Goal: Task Accomplishment & Management: Complete application form

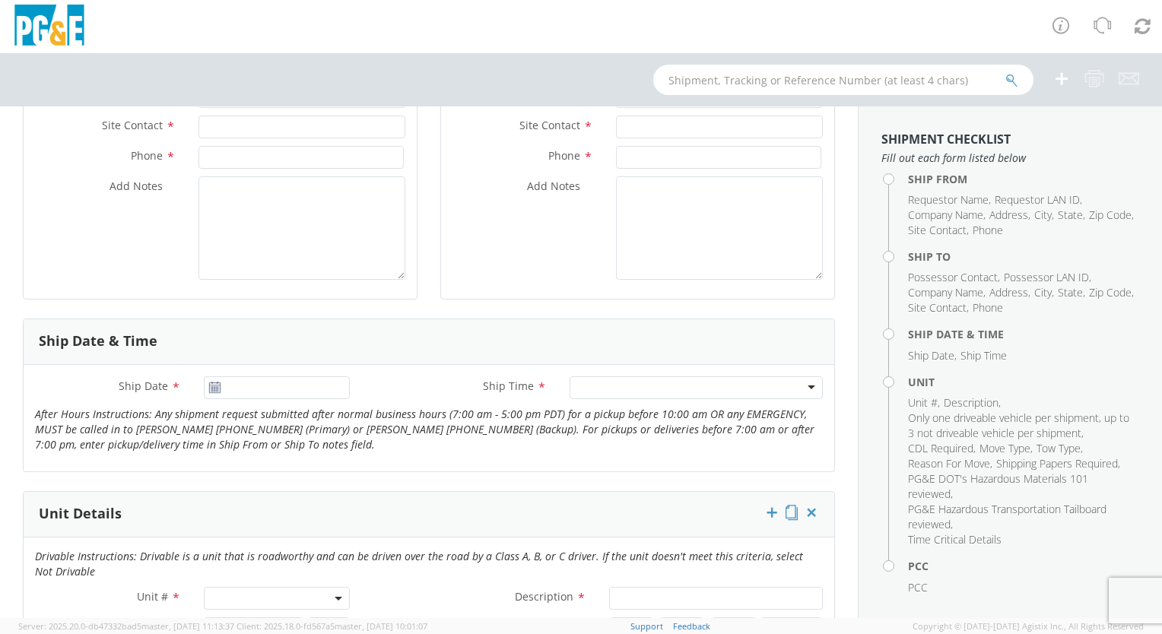
scroll to position [380, 0]
drag, startPoint x: 285, startPoint y: 457, endPoint x: 155, endPoint y: 513, distance: 141.4
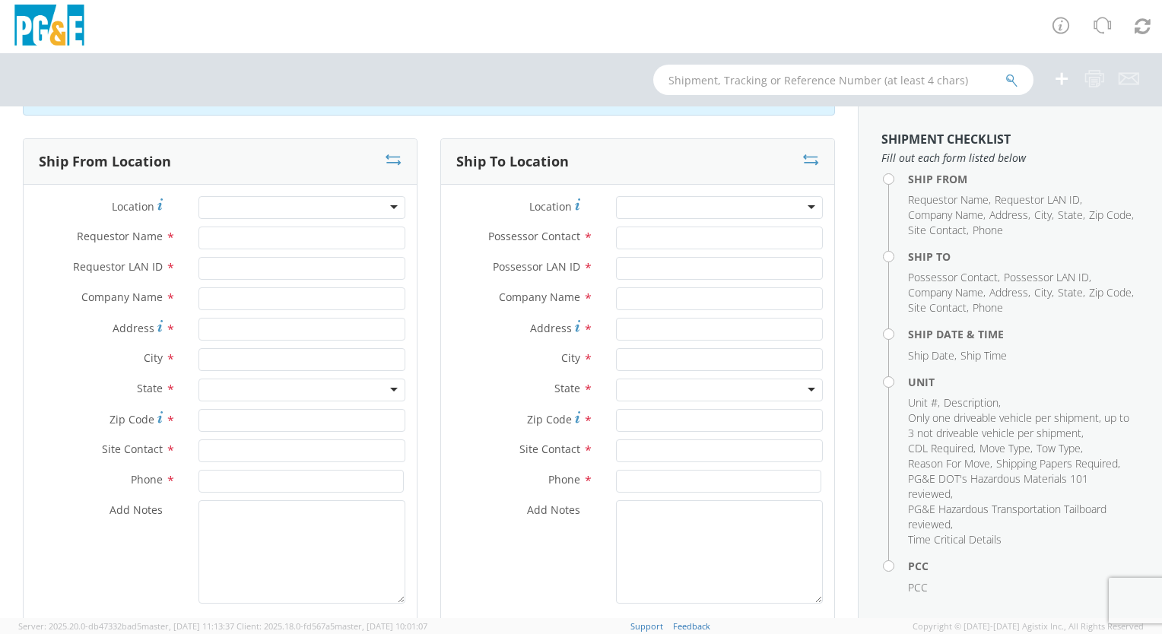
scroll to position [0, 0]
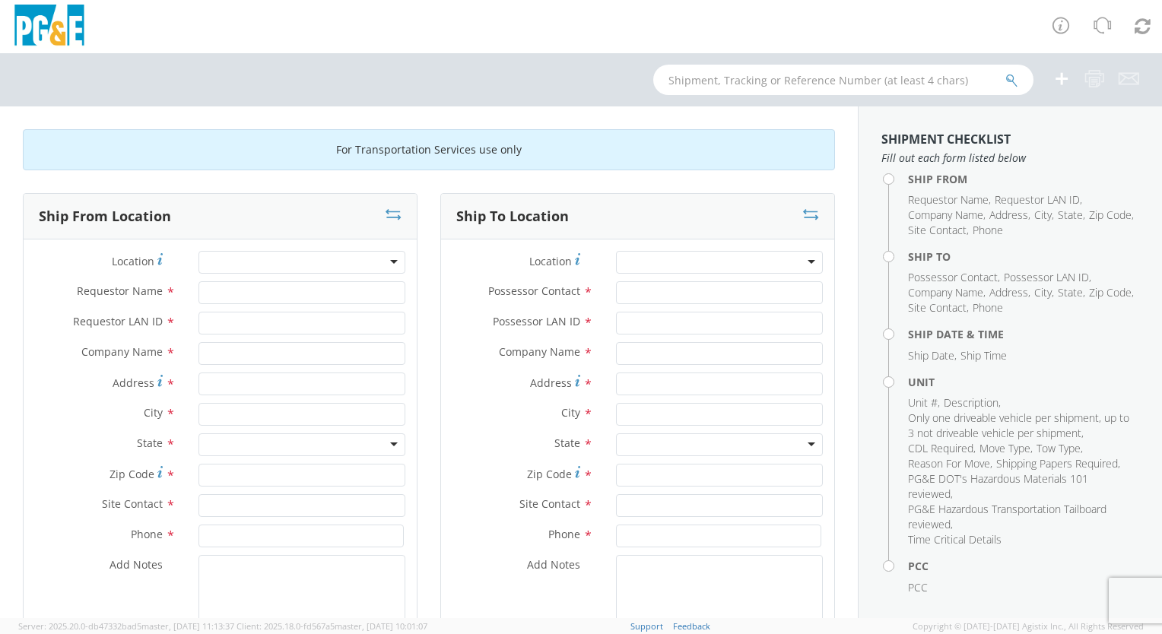
click at [316, 255] on div at bounding box center [302, 262] width 207 height 23
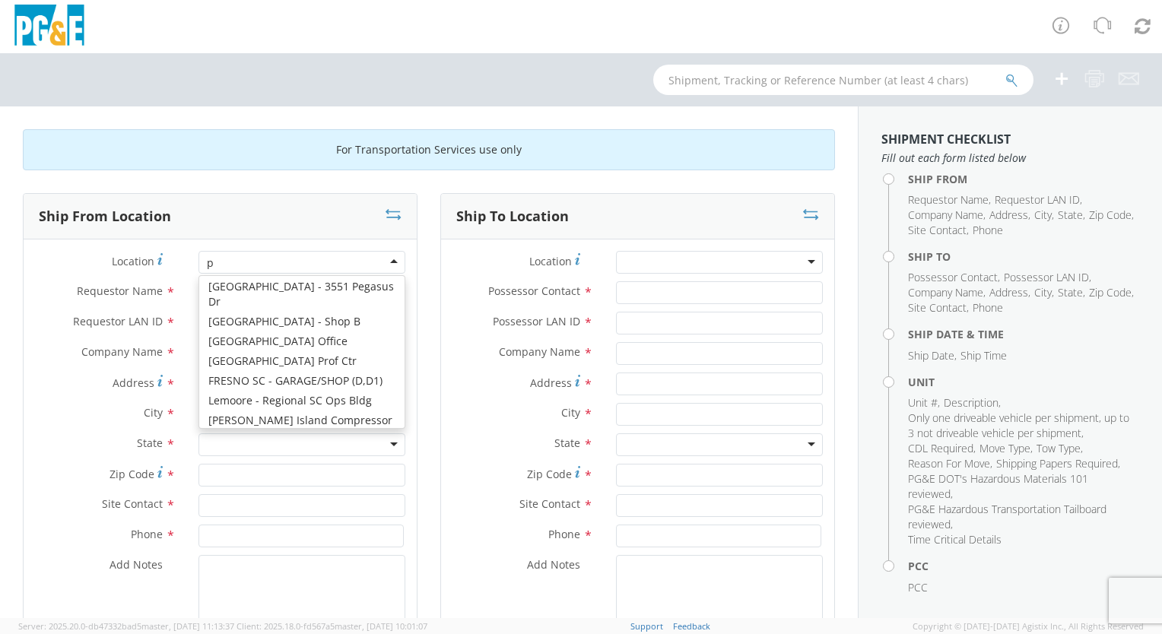
scroll to position [3, 0]
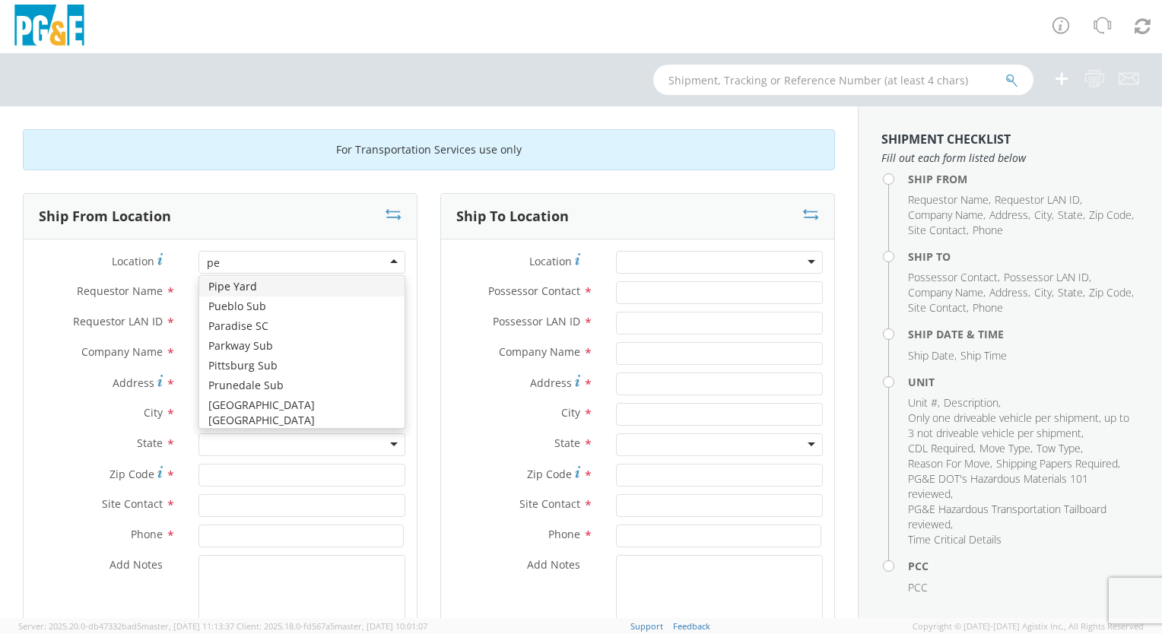
type input "pet"
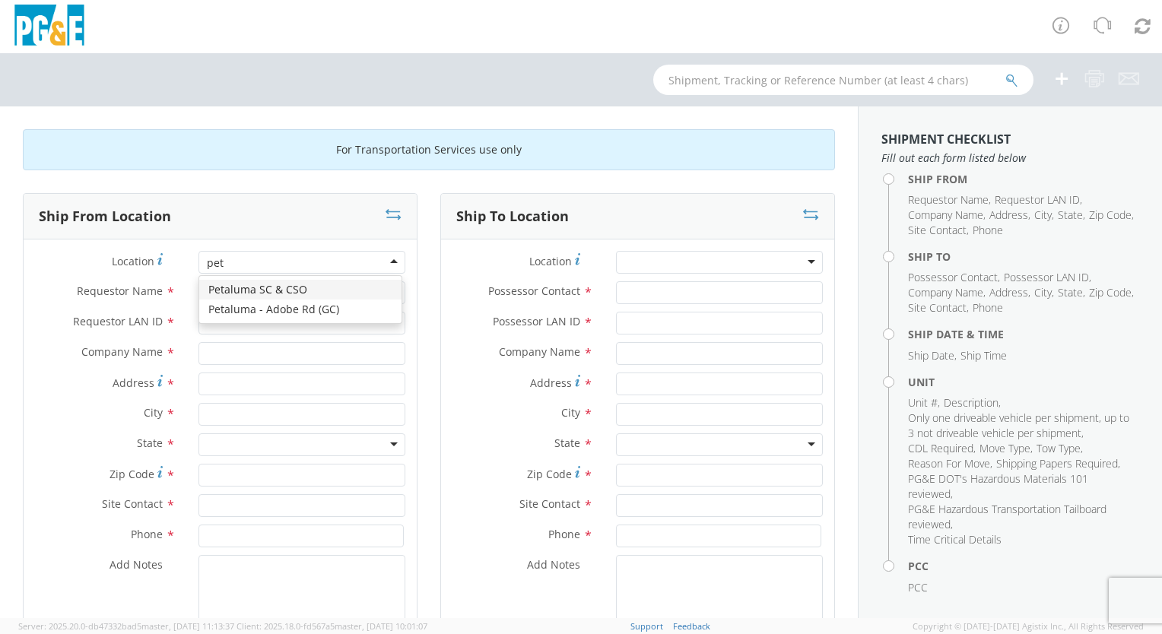
scroll to position [0, 0]
type input "PG&E"
type input "[STREET_ADDRESS]"
type input "Petaluma"
type input "94954"
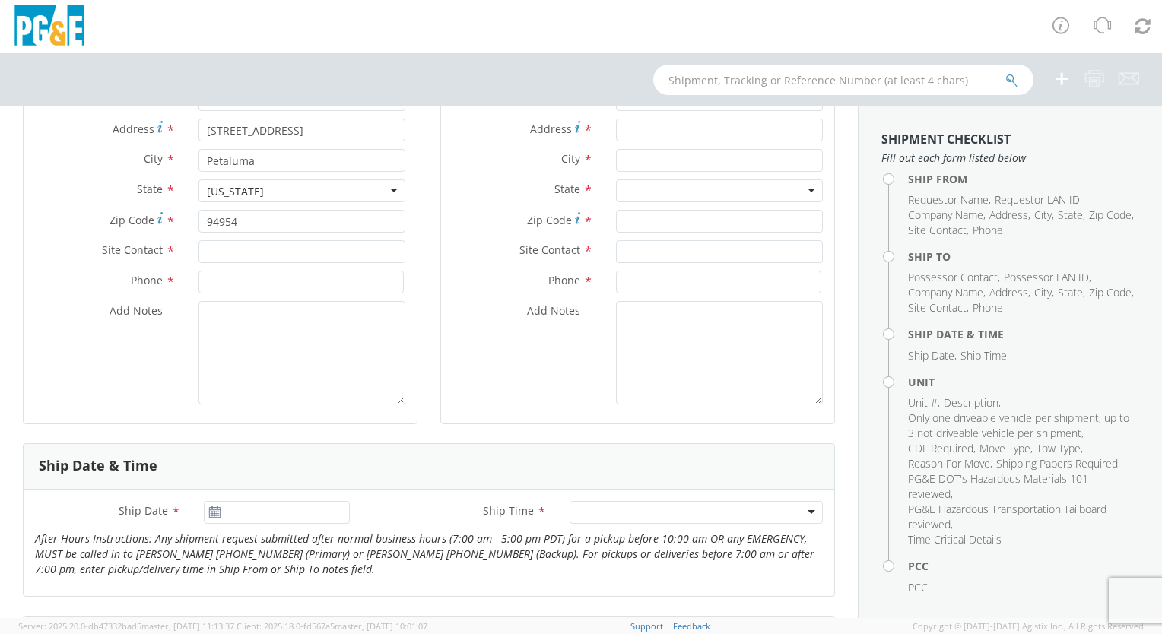
scroll to position [228, 0]
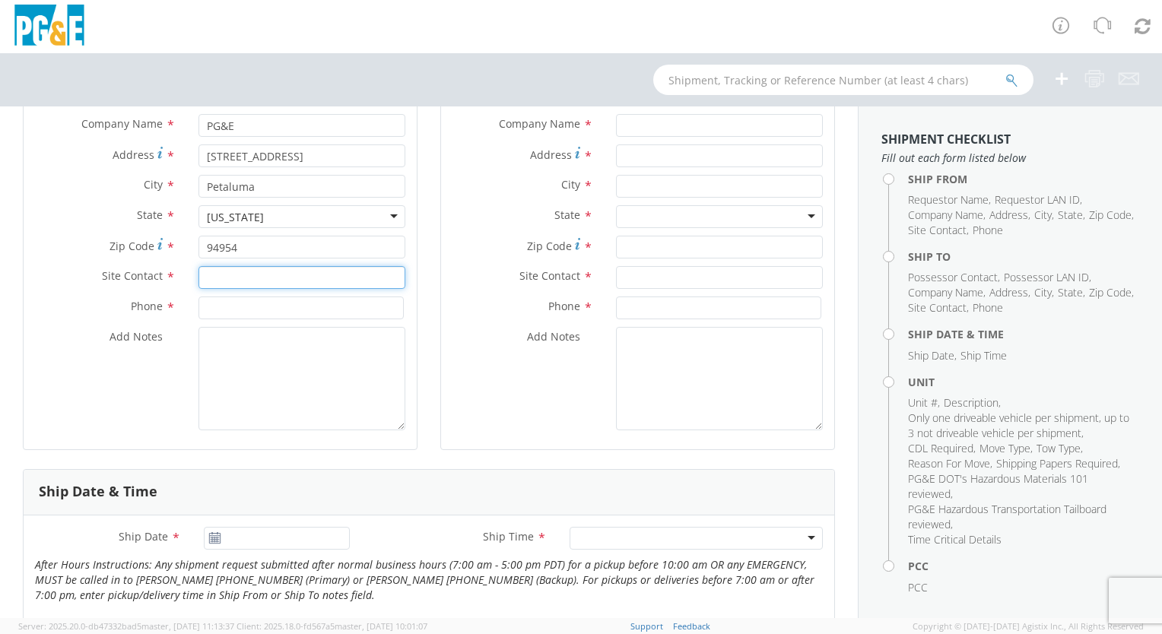
click at [227, 277] on input "text" at bounding box center [302, 277] width 207 height 23
type input "[PERSON_NAME]"
click at [265, 308] on input at bounding box center [301, 308] width 205 height 23
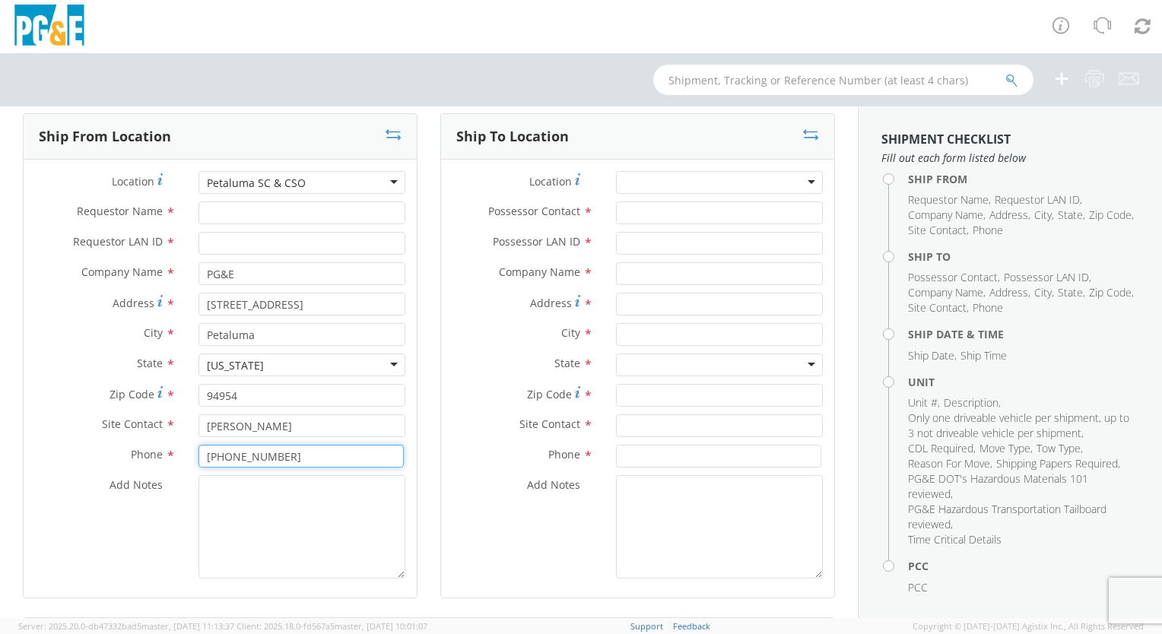
scroll to position [0, 0]
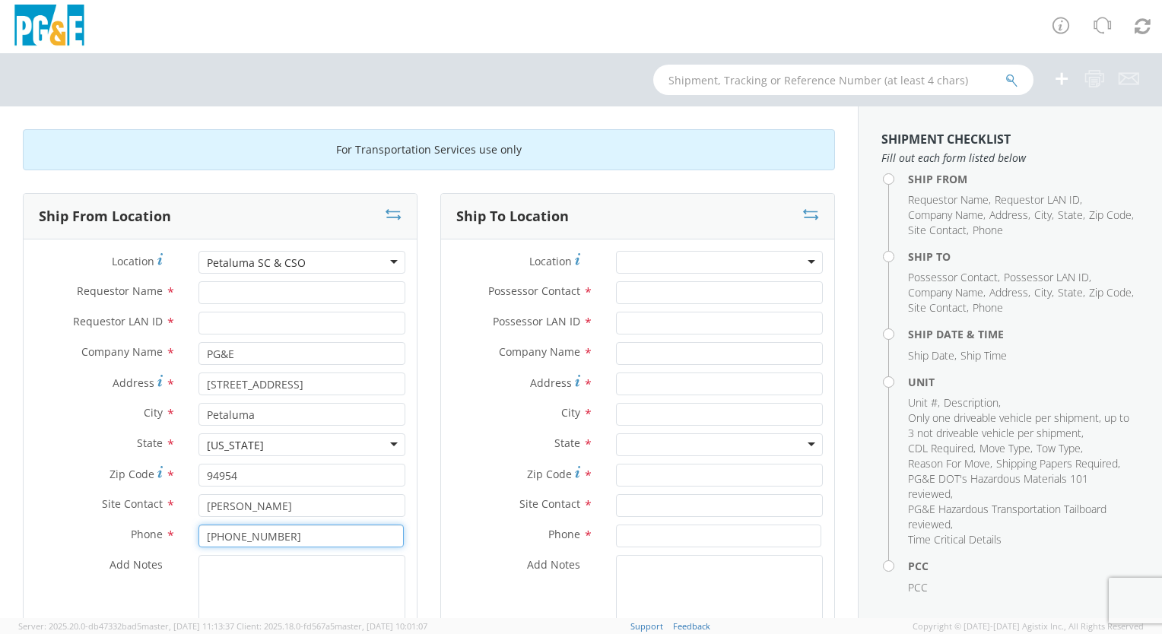
type input "[PHONE_NUMBER]"
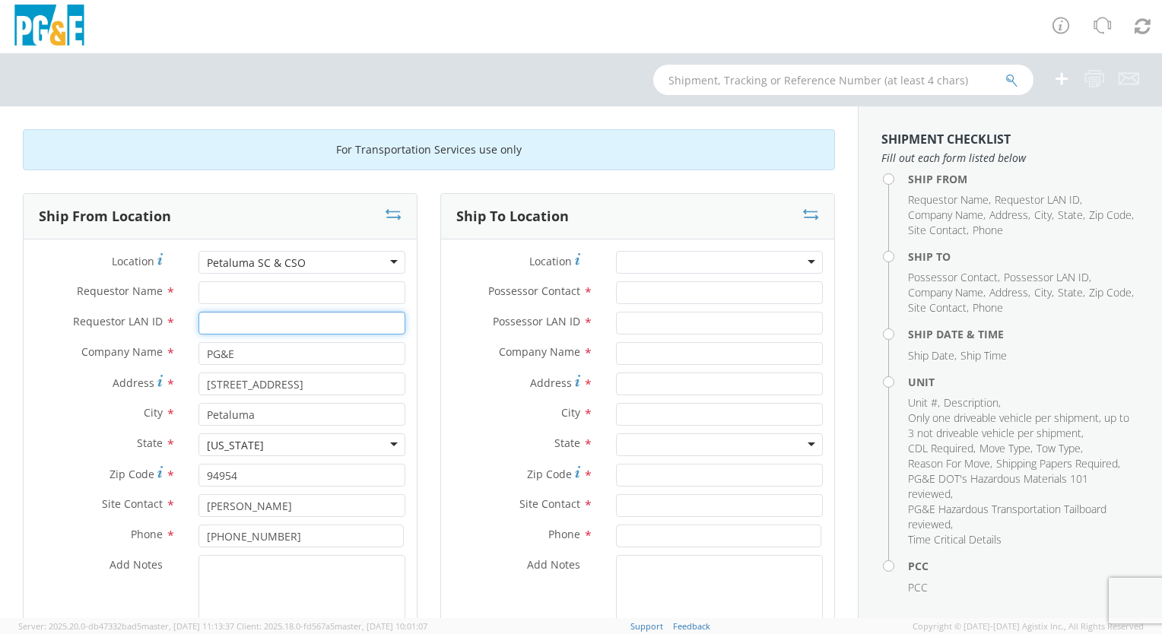
click at [222, 323] on input "Requestor LAN ID *" at bounding box center [302, 323] width 207 height 23
type input "l"
type input "LaMe"
click at [241, 298] on input "Requestor Name *" at bounding box center [302, 292] width 207 height 23
type input "[PERSON_NAME]"
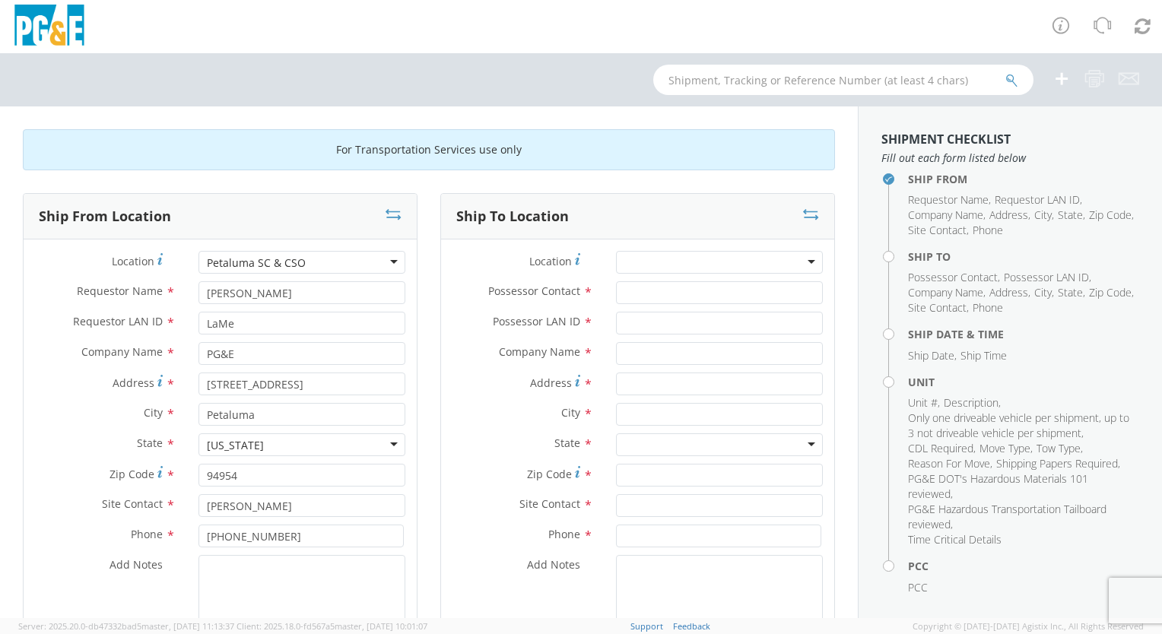
click at [97, 396] on div "Address * [STREET_ADDRESS]" at bounding box center [220, 388] width 393 height 30
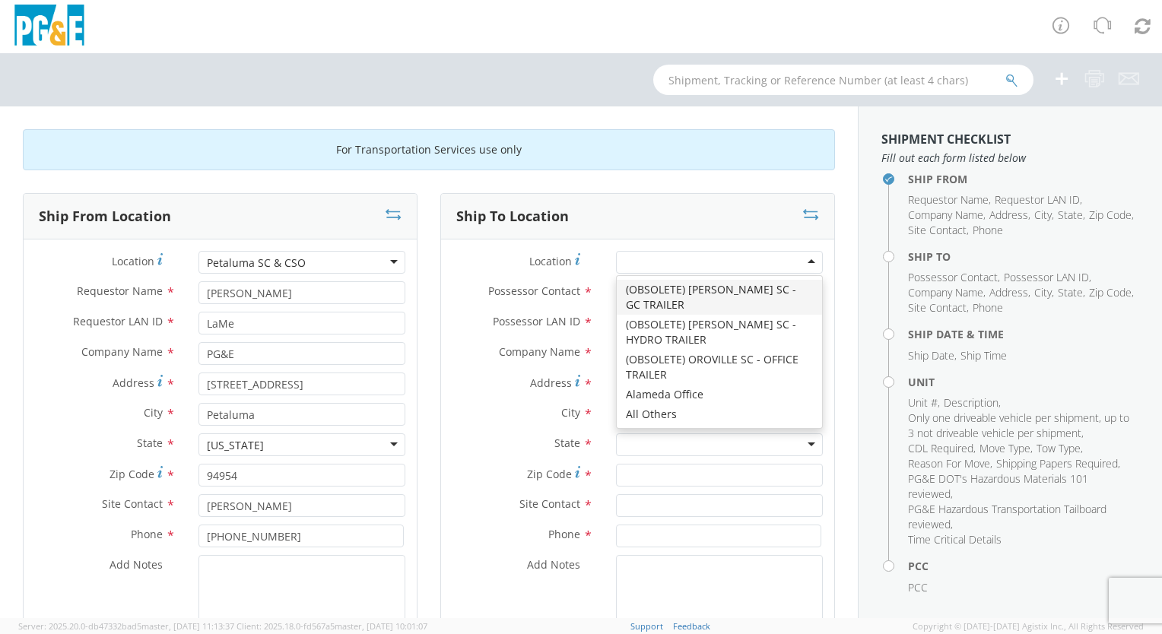
click at [641, 265] on div at bounding box center [719, 262] width 207 height 23
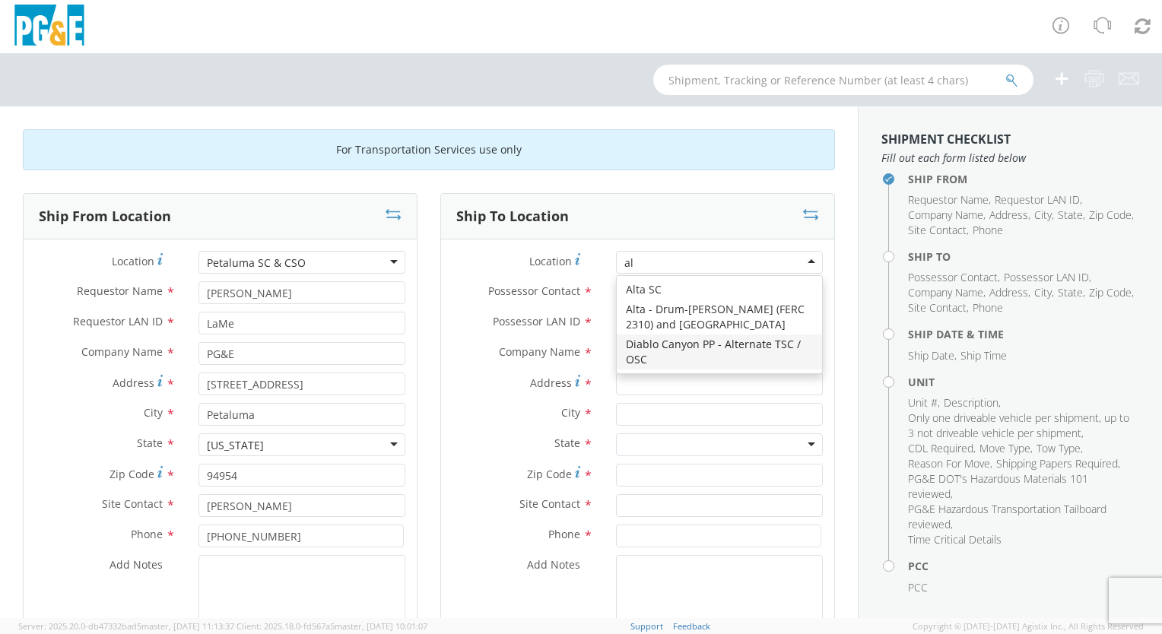
type input "a"
type input "[PERSON_NAME]"
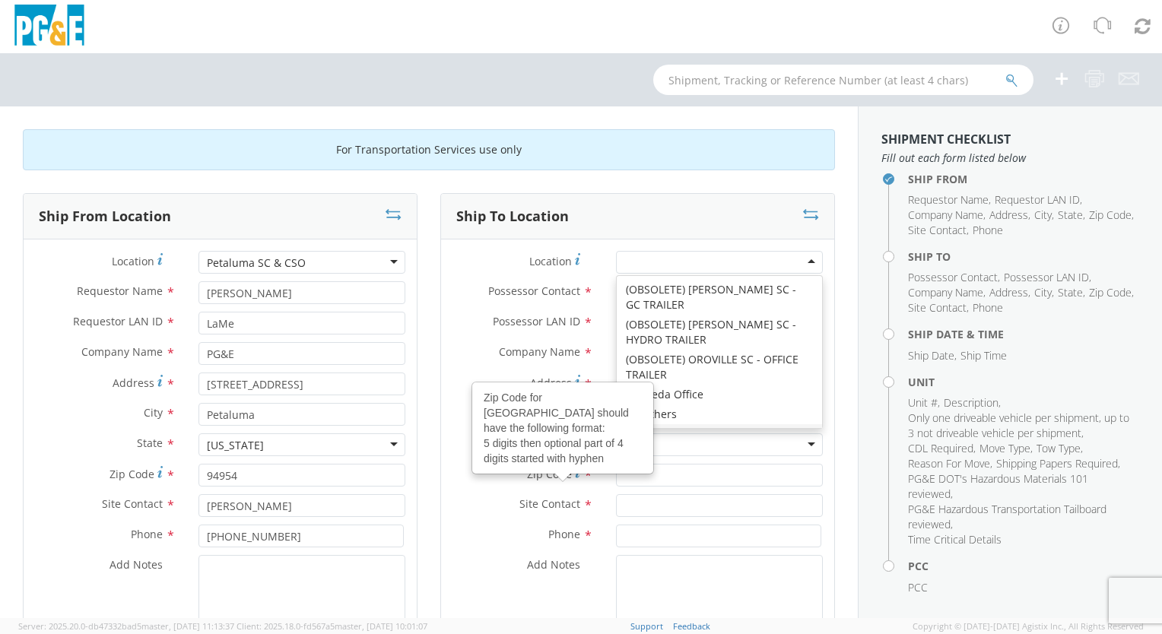
click at [532, 446] on div "Zip Code for [GEOGRAPHIC_DATA] should have the following format: 5 digits then …" at bounding box center [563, 428] width 180 height 90
click at [616, 464] on input "Zip Code Zip Code for [GEOGRAPHIC_DATA] should have the following format: 5 dig…" at bounding box center [719, 475] width 207 height 23
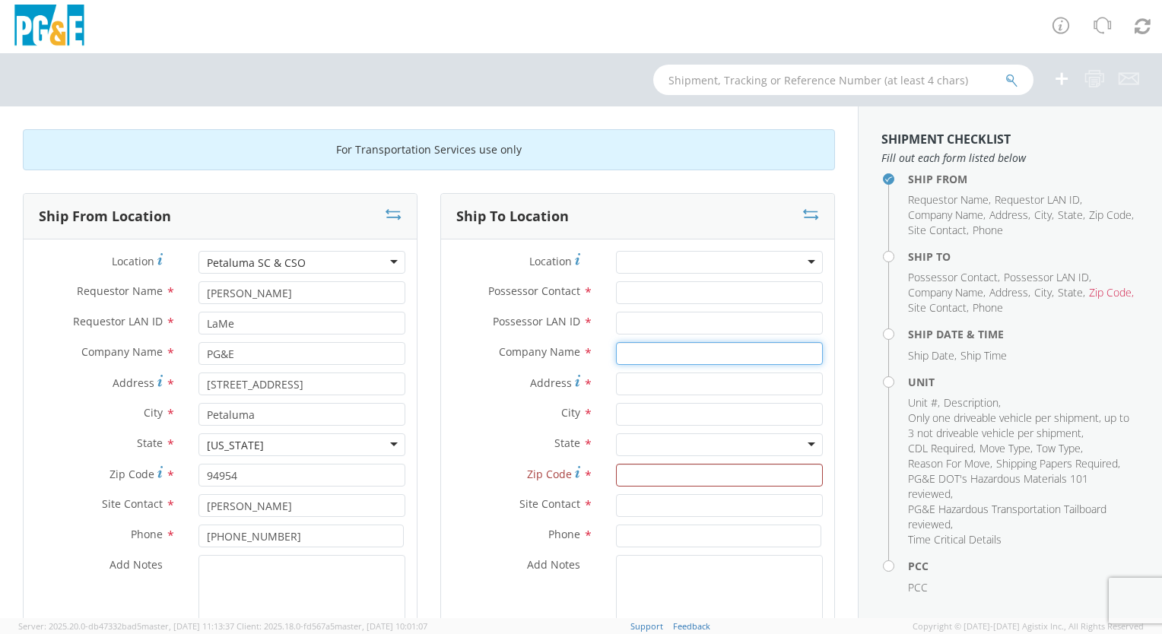
click at [642, 351] on input "text" at bounding box center [719, 353] width 207 height 23
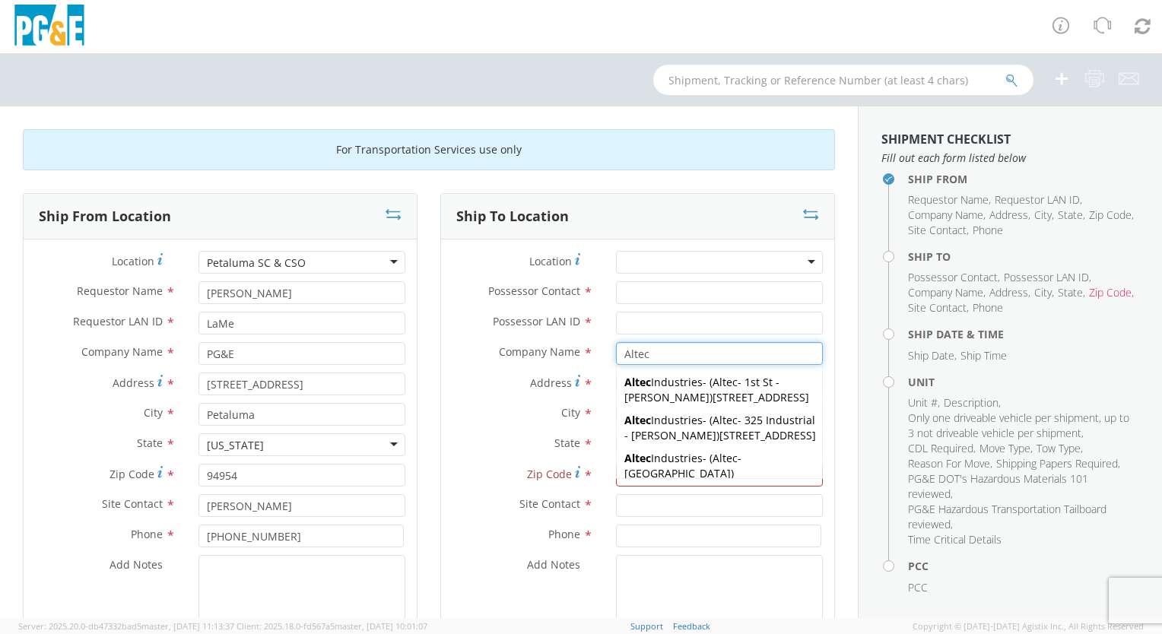
click at [675, 427] on span "Altec Industries" at bounding box center [663, 420] width 78 height 14
type input "Altec Industries"
type input "[STREET_ADDRESS]"
type input "[PERSON_NAME]"
type input "95620"
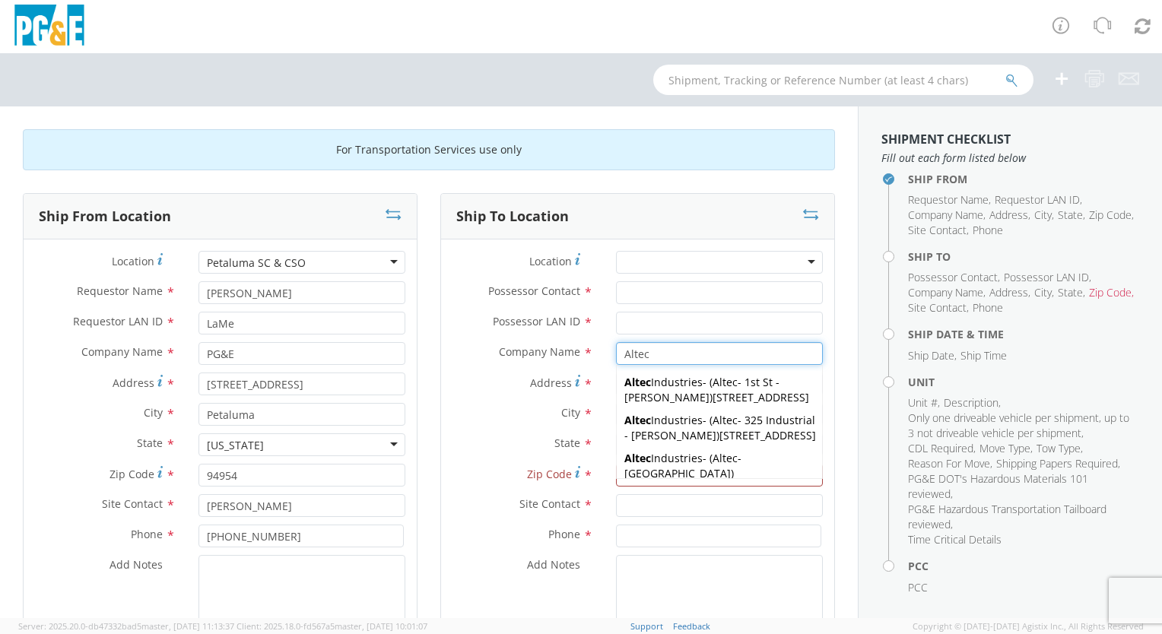
type input "Altec - 325 Industrial - [PERSON_NAME]"
type input "[PHONE_NUMBER]"
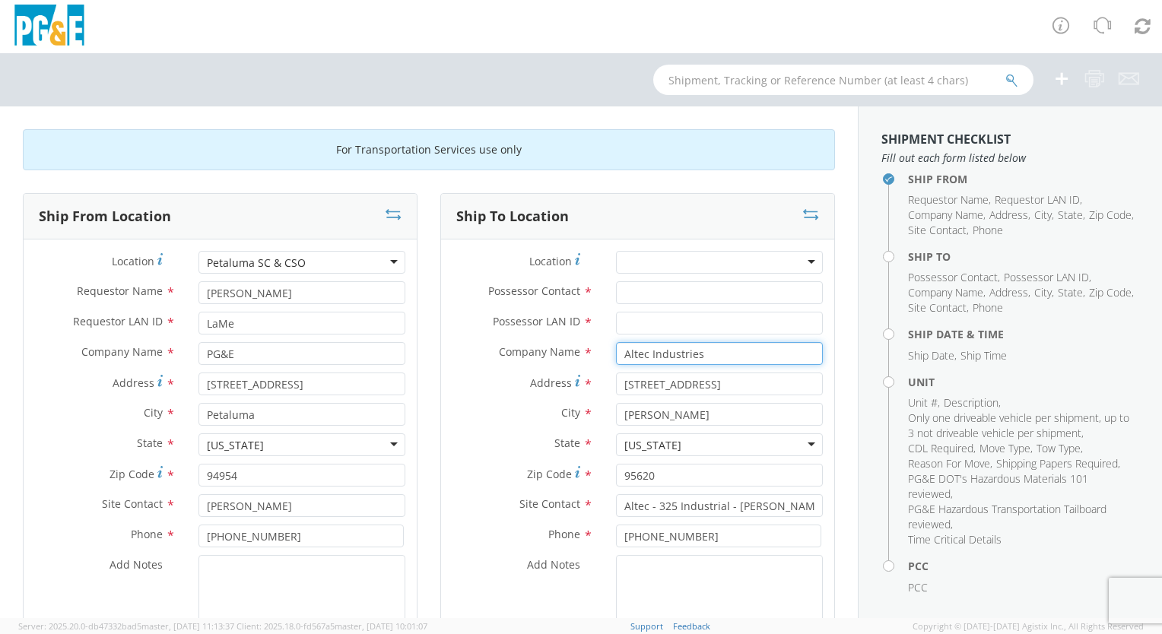
type input "Altec Industries"
click at [630, 294] on input "Possessor Contact *" at bounding box center [719, 292] width 207 height 23
type input "[PERSON_NAME]"
click at [632, 259] on div at bounding box center [719, 262] width 207 height 23
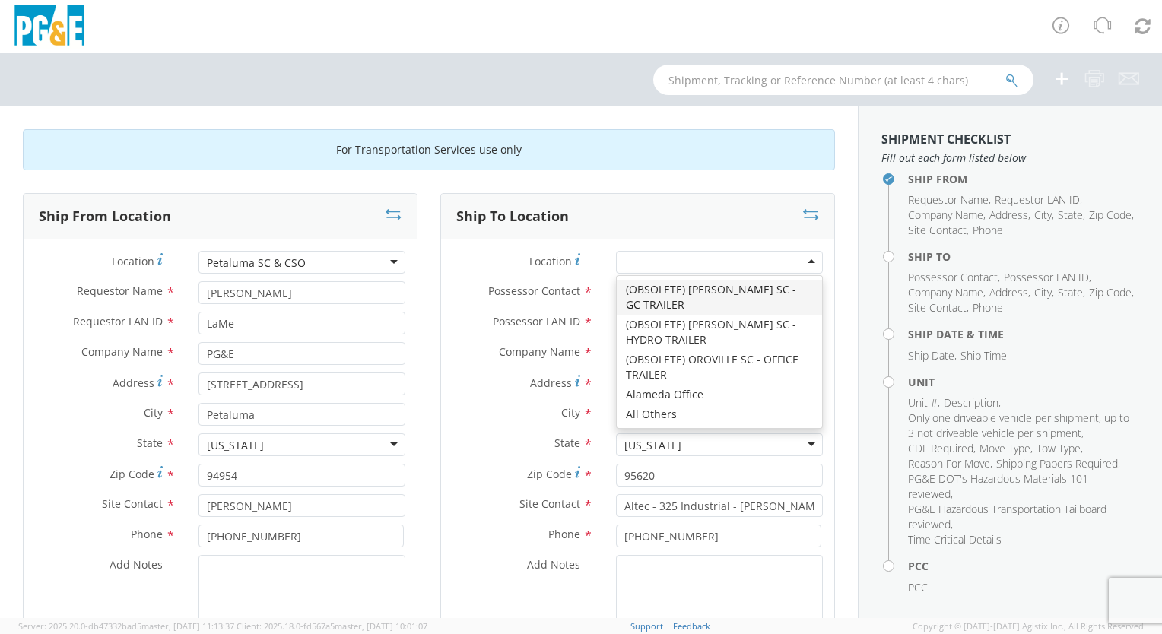
click at [495, 431] on div "Location * (OBSOLETE) [PERSON_NAME] SC - GC TRAILER (OBSOLETE) [GEOGRAPHIC_DATA…" at bounding box center [637, 458] width 393 height 415
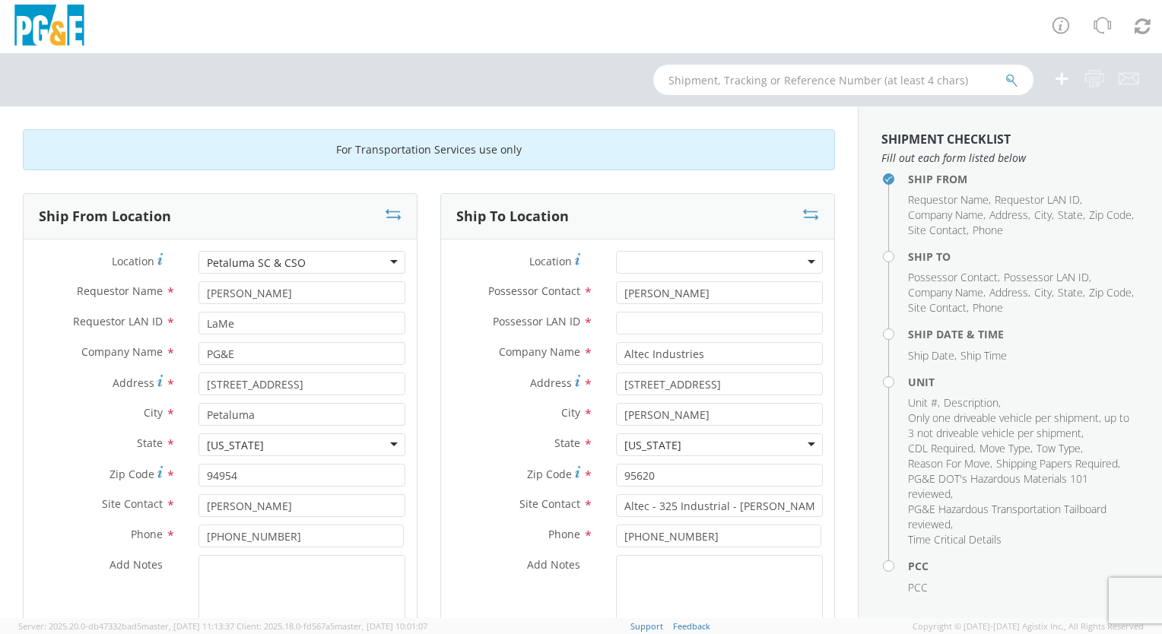
click at [726, 210] on div "Ship To Location" at bounding box center [637, 217] width 393 height 46
click at [698, 318] on input "Possessor LAN ID *" at bounding box center [719, 323] width 207 height 23
type input "[PERSON_NAME]"
click at [480, 405] on label "City *" at bounding box center [523, 413] width 164 height 20
click at [792, 259] on div at bounding box center [719, 262] width 207 height 23
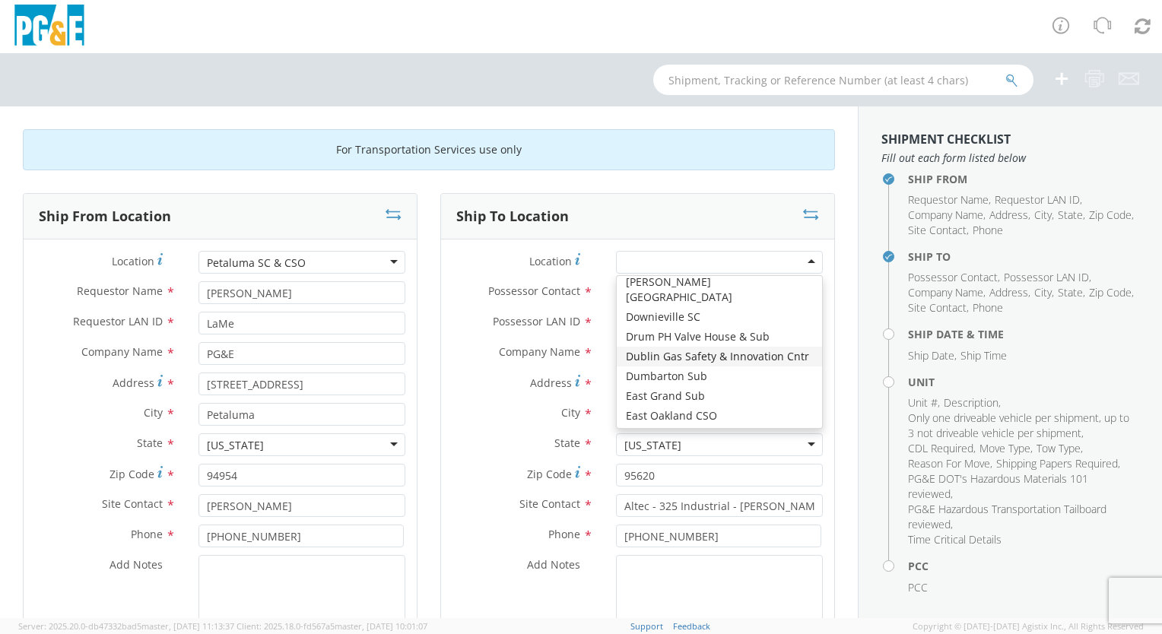
scroll to position [2282, 0]
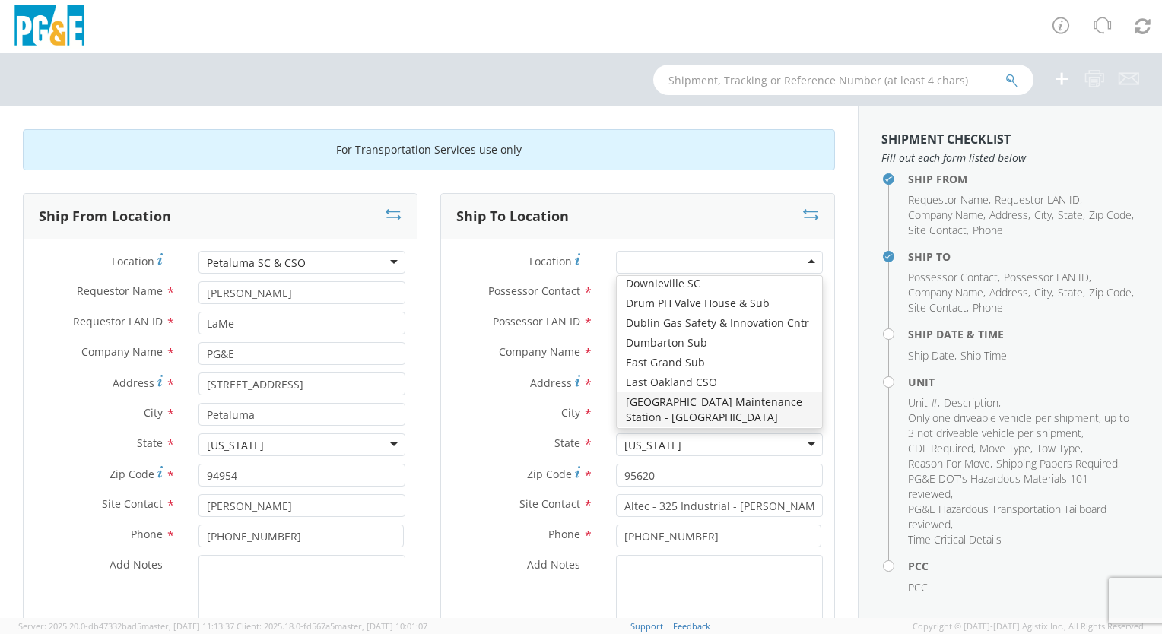
click at [487, 411] on label "City *" at bounding box center [523, 413] width 164 height 20
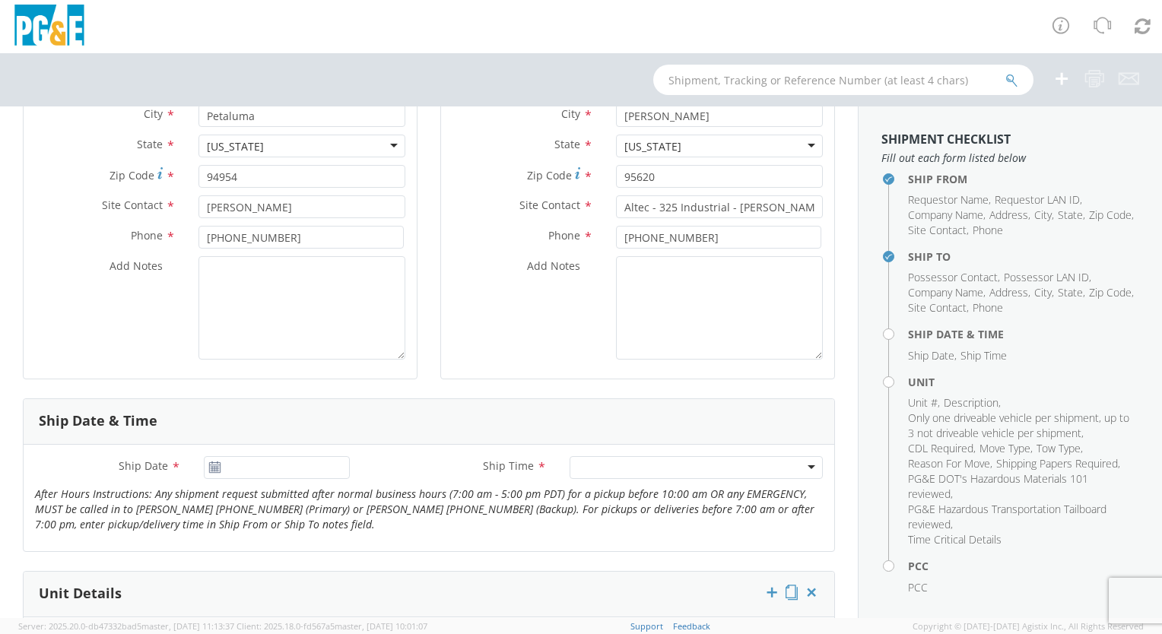
scroll to position [304, 0]
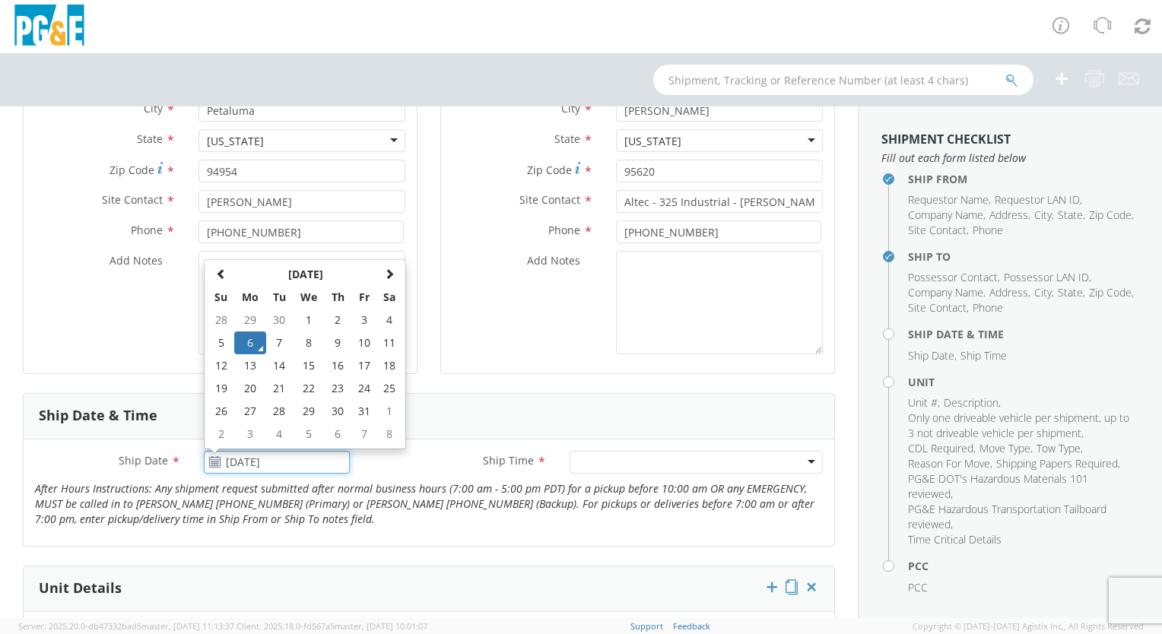
click at [206, 454] on input "[DATE]" at bounding box center [277, 462] width 146 height 23
click at [281, 345] on td "7" at bounding box center [279, 343] width 27 height 23
type input "[DATE]"
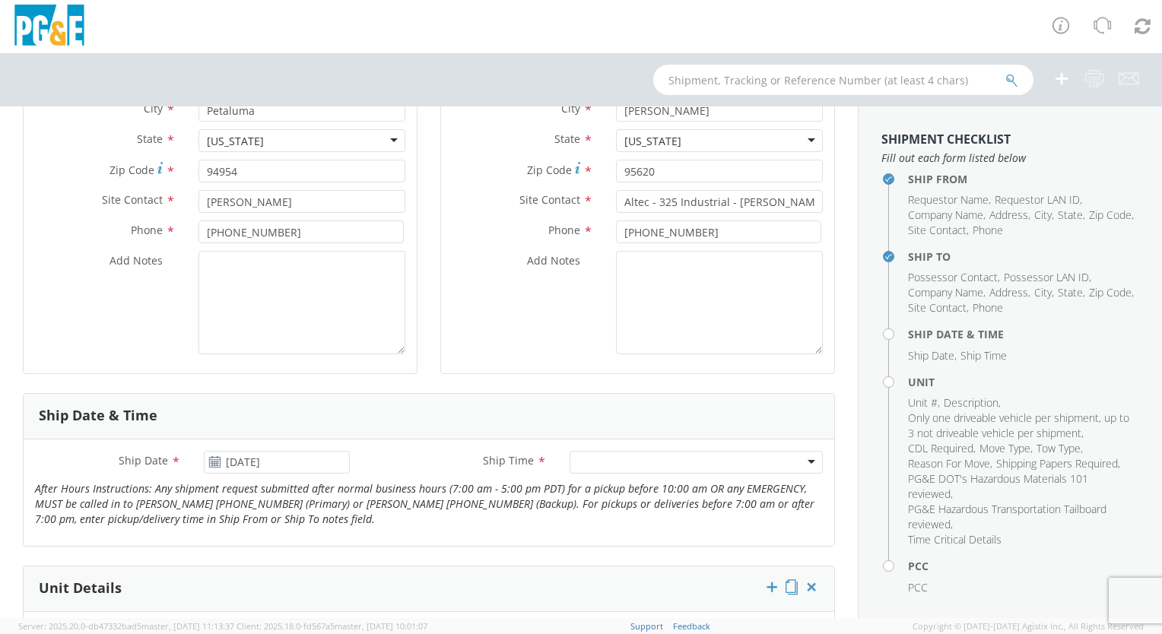
click at [799, 462] on div at bounding box center [696, 462] width 253 height 23
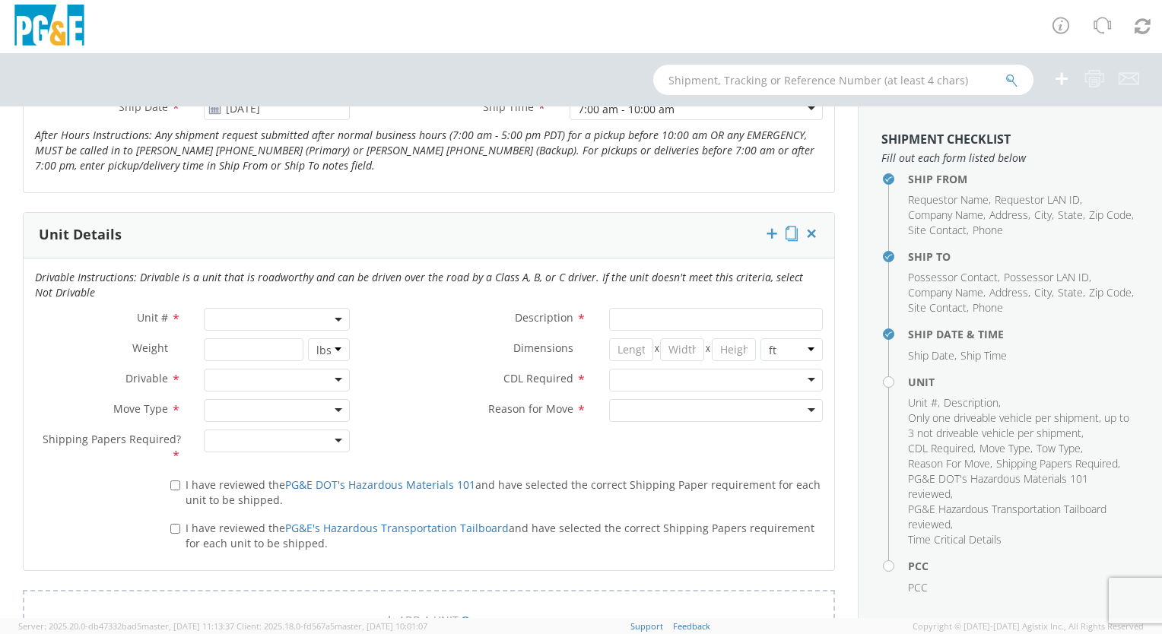
scroll to position [685, 0]
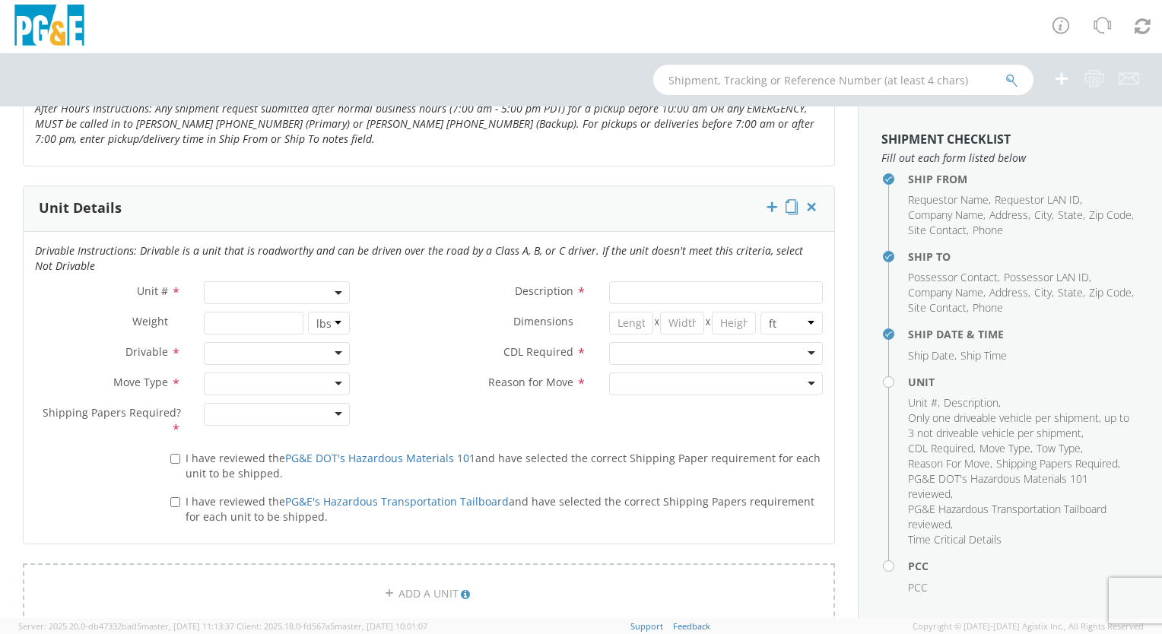
click at [328, 288] on span at bounding box center [277, 292] width 146 height 23
click at [233, 319] on input "search" at bounding box center [276, 318] width 136 height 23
type input "B39884"
click at [397, 343] on label "CDL Required *" at bounding box center [479, 352] width 237 height 20
click at [271, 286] on span at bounding box center [277, 292] width 146 height 23
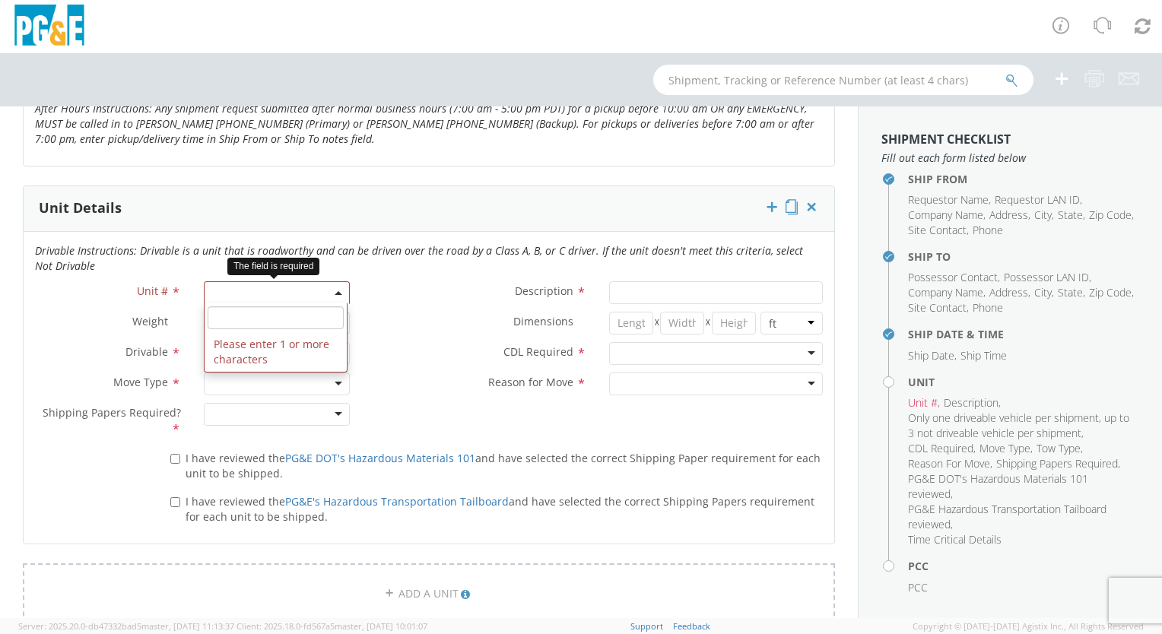
click at [225, 320] on input "search" at bounding box center [276, 318] width 136 height 23
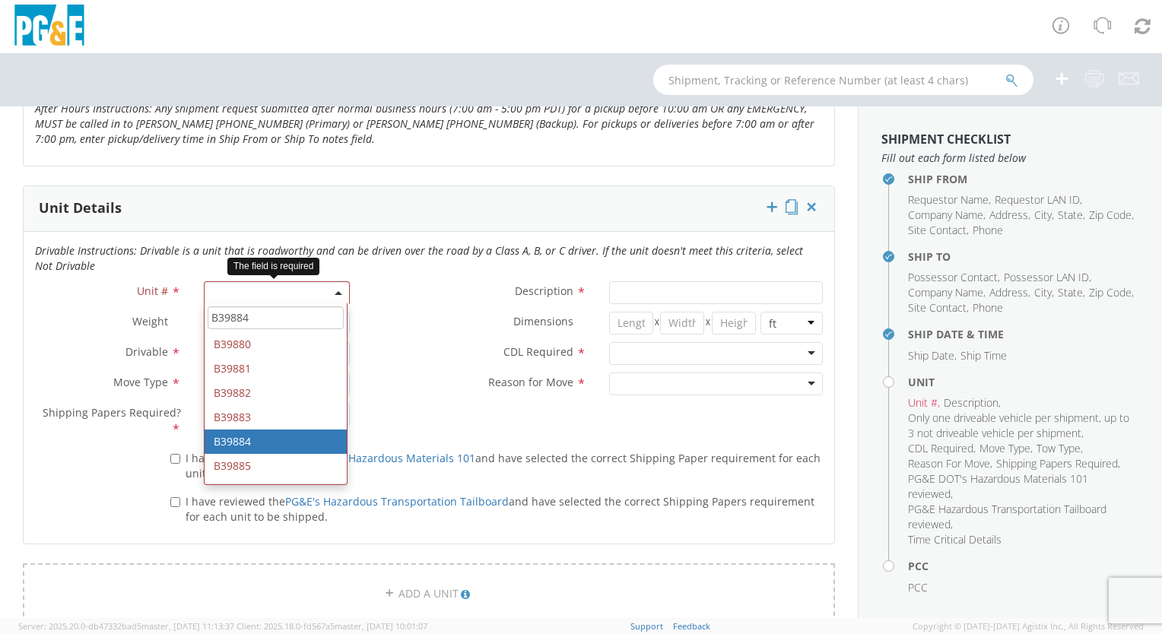
type input "B39884"
type input "TRUCK; TROUBLE W/AERIAL 4X4"
type input "22000"
select select "B39884"
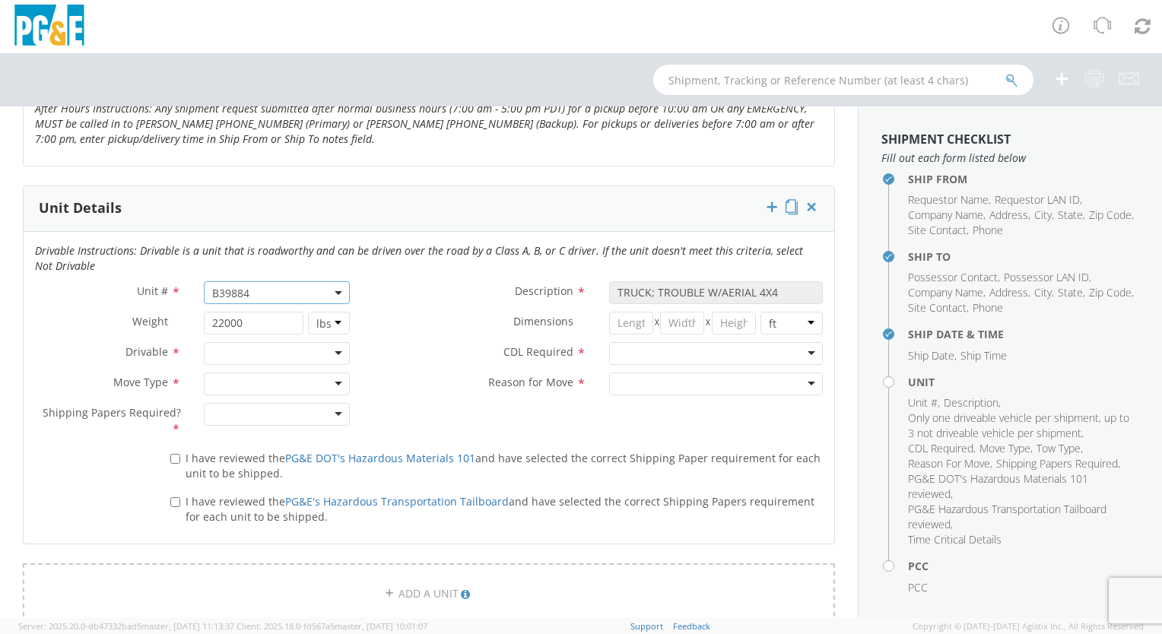
click at [327, 346] on div at bounding box center [277, 353] width 146 height 23
click at [315, 376] on div at bounding box center [277, 384] width 146 height 23
click at [335, 411] on div at bounding box center [277, 414] width 146 height 23
click at [176, 452] on label "I have reviewed the PG&E DOT's Hazardous Materials 101 and have selected the co…" at bounding box center [496, 465] width 653 height 33
click at [176, 454] on input "I have reviewed the PG&E DOT's Hazardous Materials 101 and have selected the co…" at bounding box center [175, 459] width 10 height 10
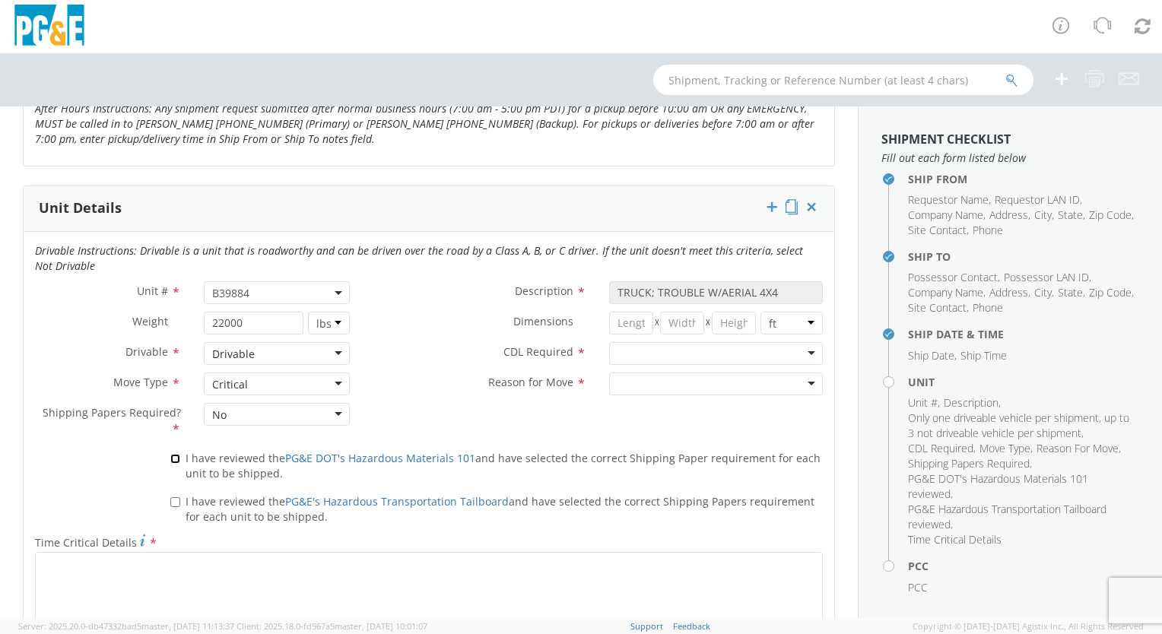
checkbox input "true"
click at [177, 497] on input "I have reviewed the PG&E's Hazardous Transportation Tailboard and have selected…" at bounding box center [175, 502] width 10 height 10
checkbox input "true"
click at [791, 352] on div at bounding box center [716, 353] width 214 height 23
click at [808, 348] on div "Y - CDL Required" at bounding box center [716, 353] width 214 height 23
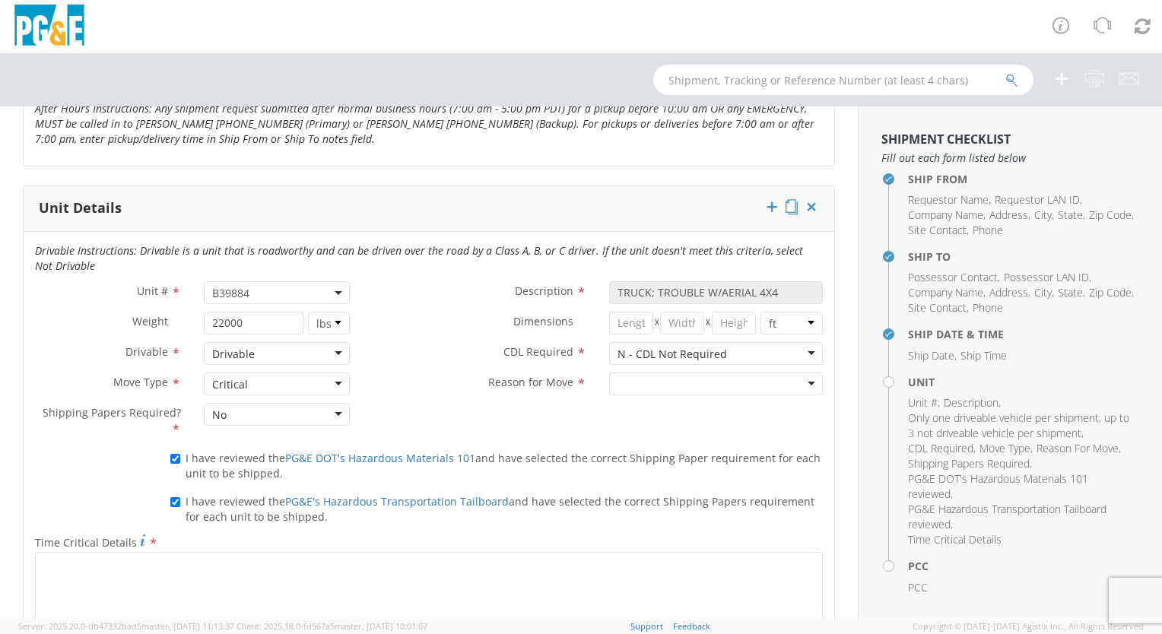
click at [782, 376] on div at bounding box center [716, 384] width 214 height 23
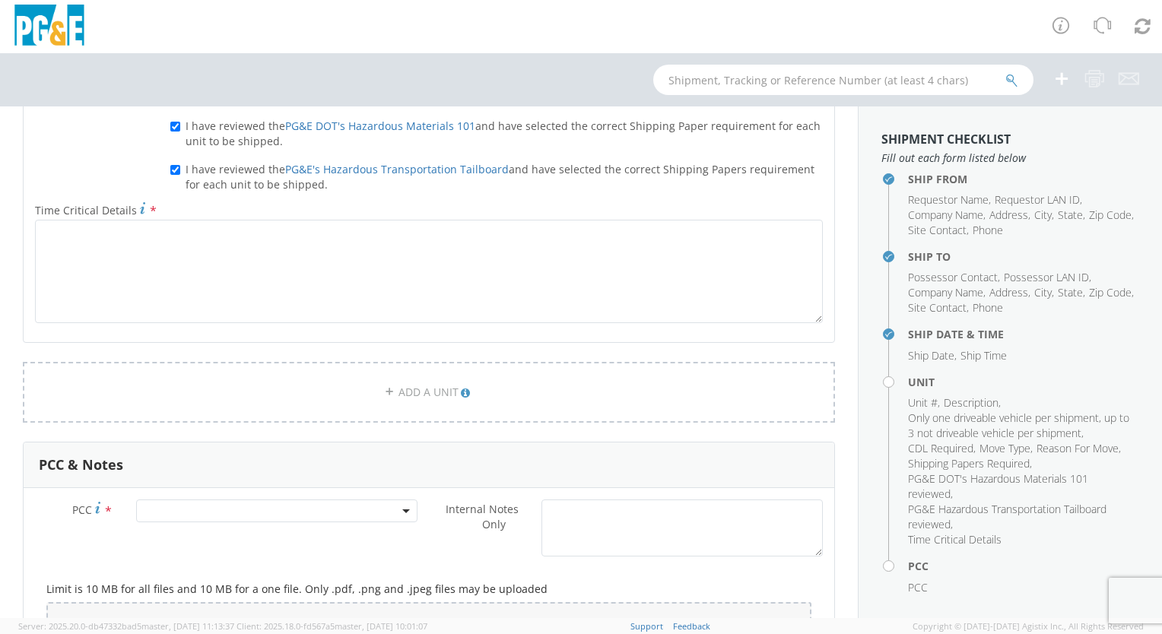
scroll to position [1217, 0]
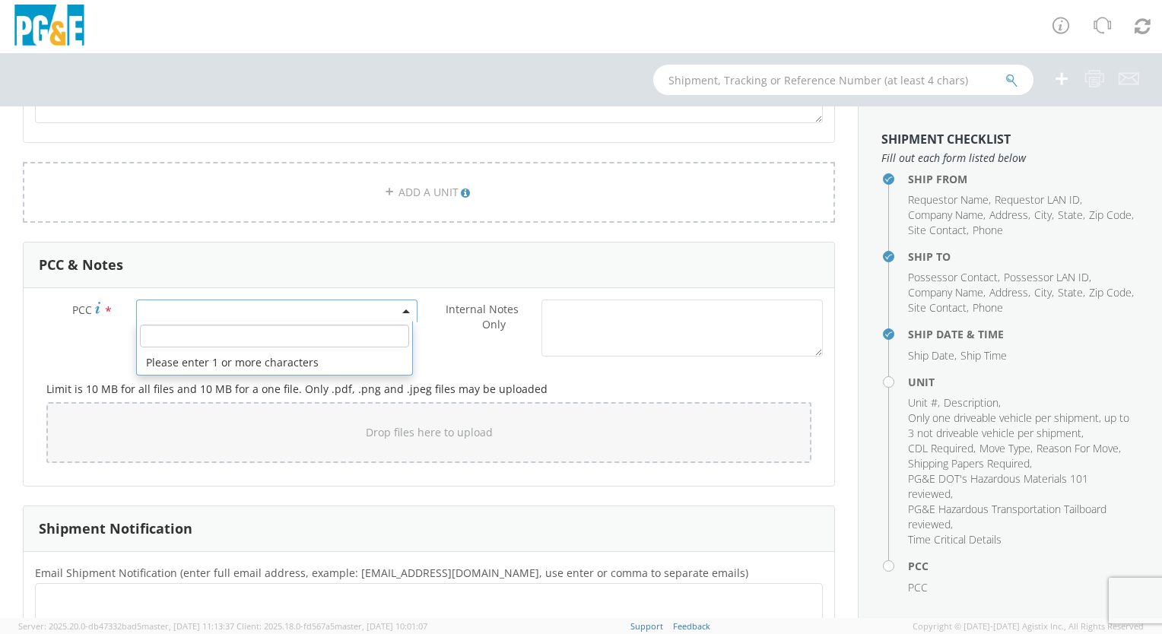
click at [395, 311] on span at bounding box center [276, 311] width 281 height 23
click at [186, 332] on input "number" at bounding box center [274, 336] width 269 height 23
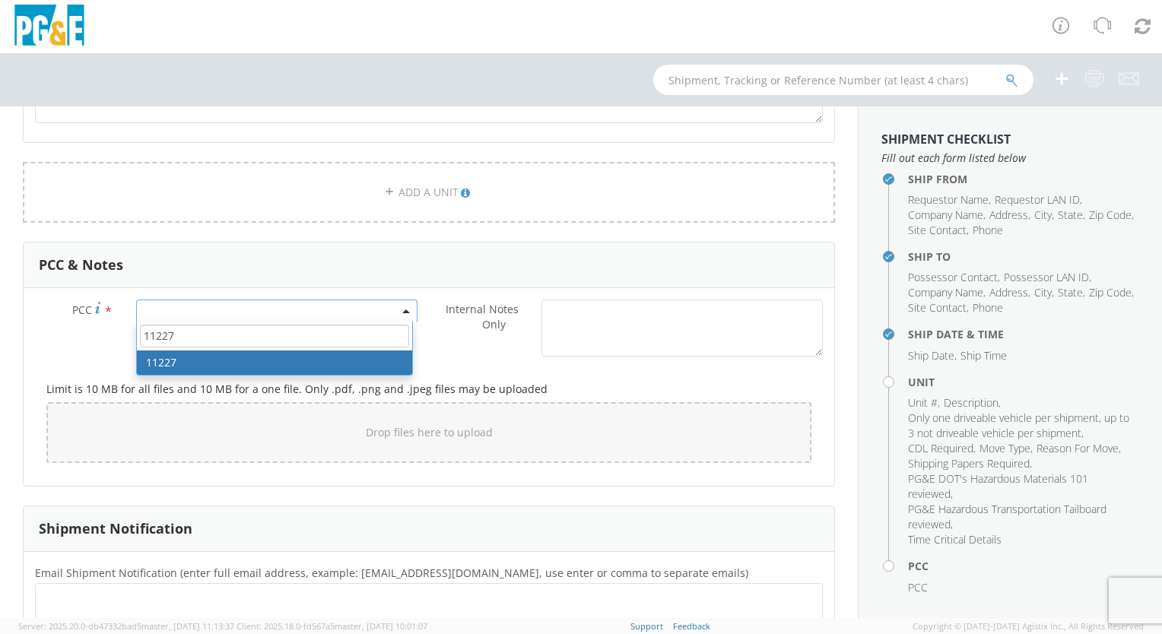
type input "11227"
select select "11227"
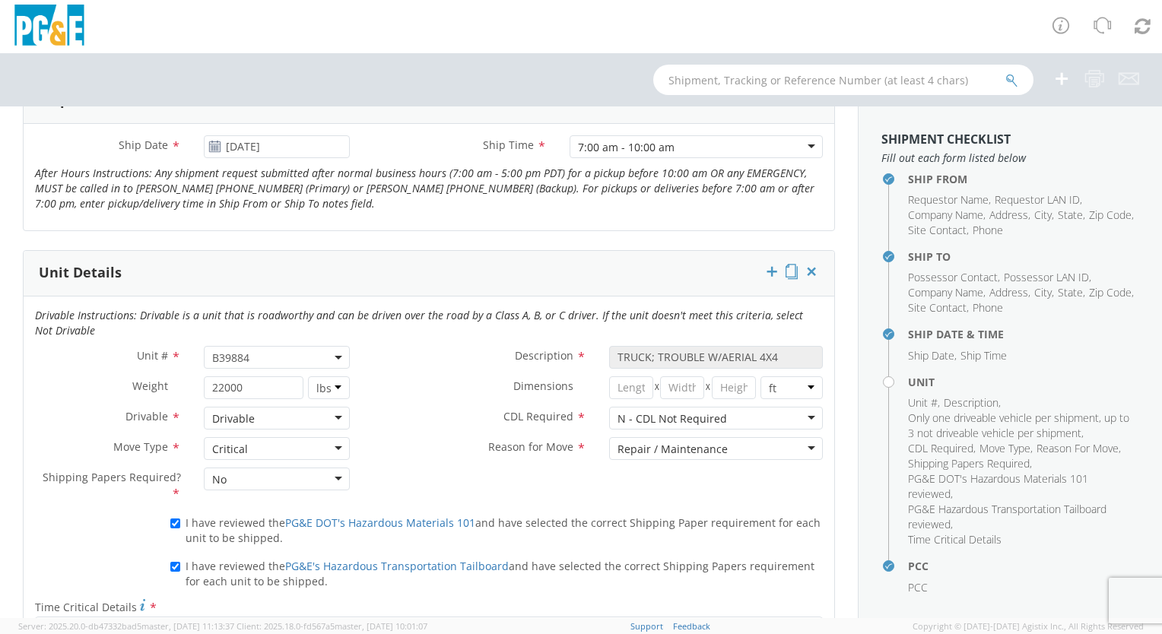
scroll to position [721, 0]
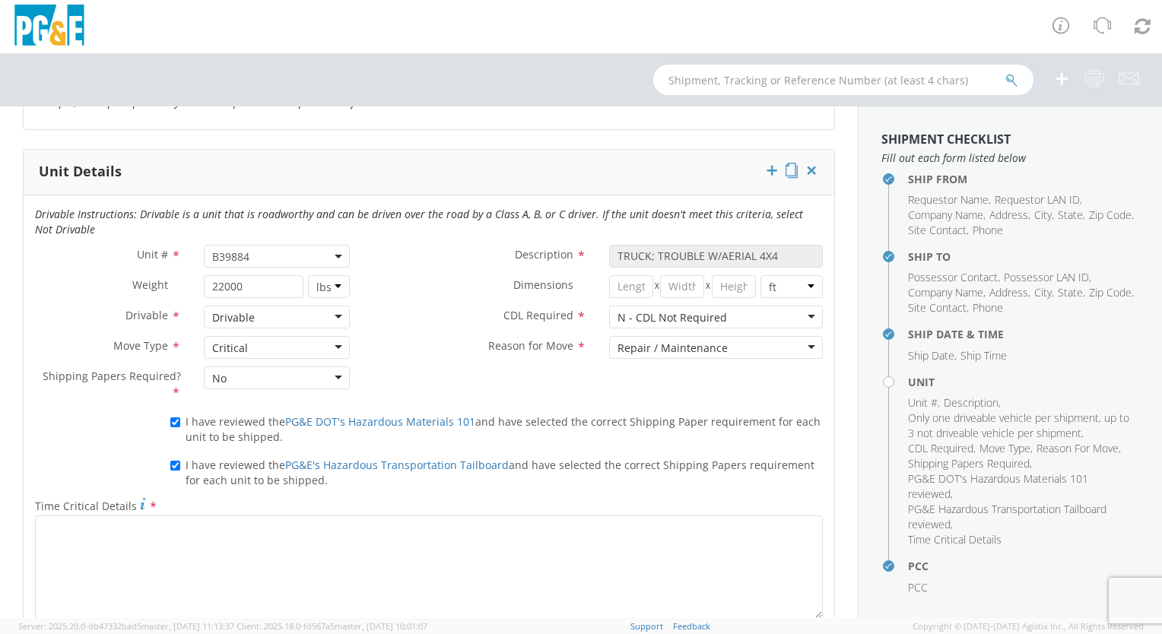
click at [415, 321] on label "CDL Required *" at bounding box center [479, 316] width 237 height 20
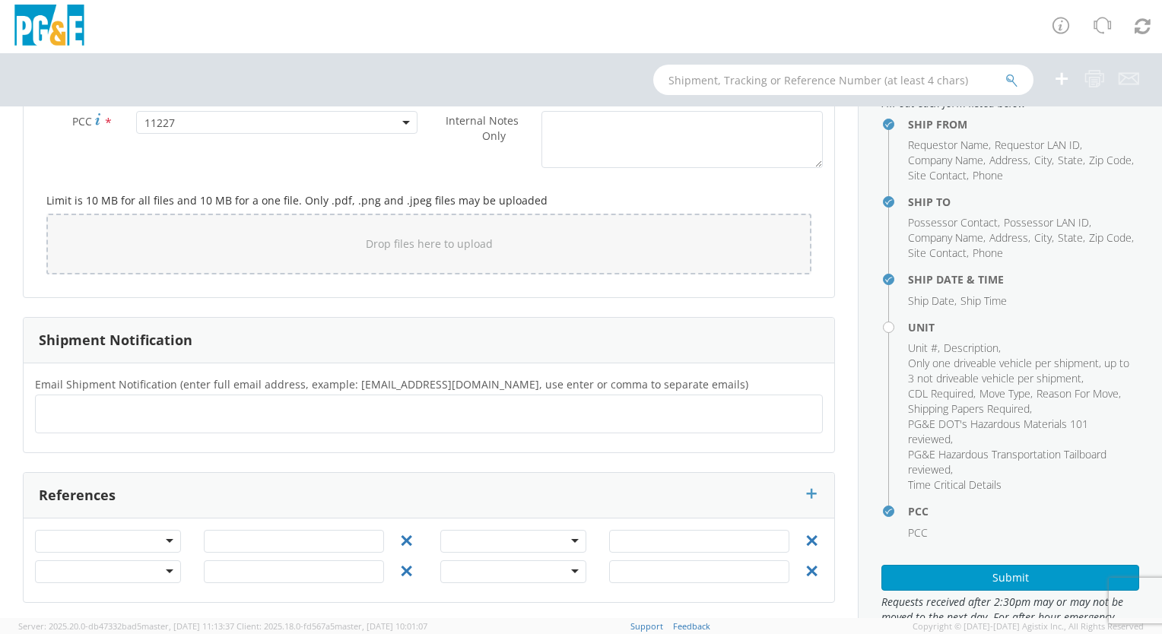
scroll to position [106, 0]
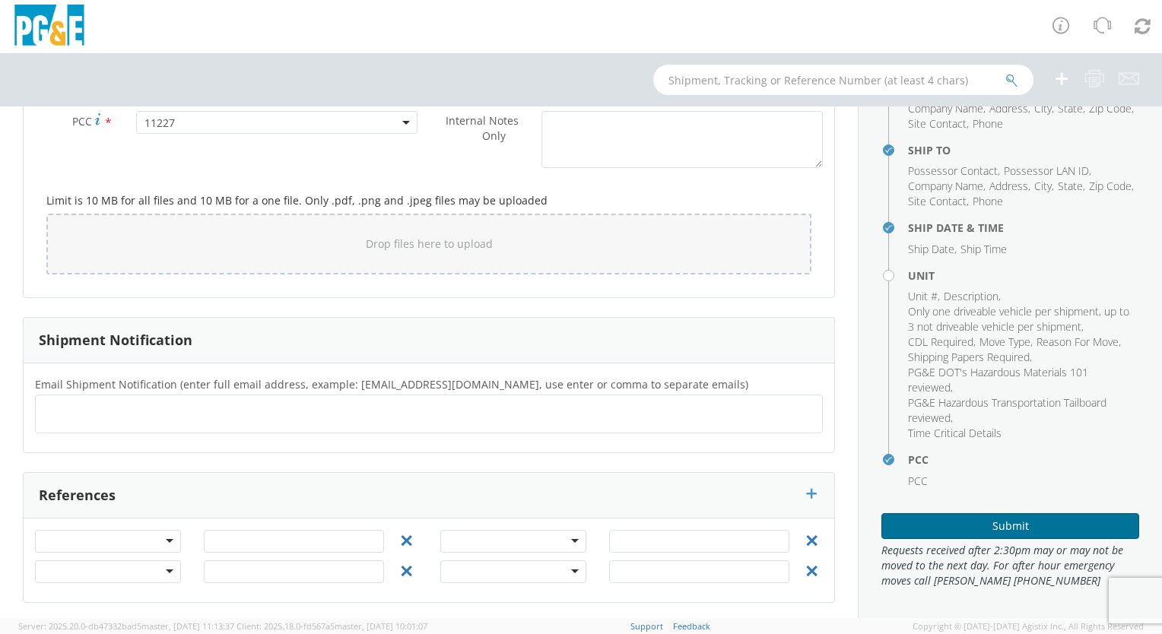
click at [997, 527] on button "Submit" at bounding box center [1011, 526] width 258 height 26
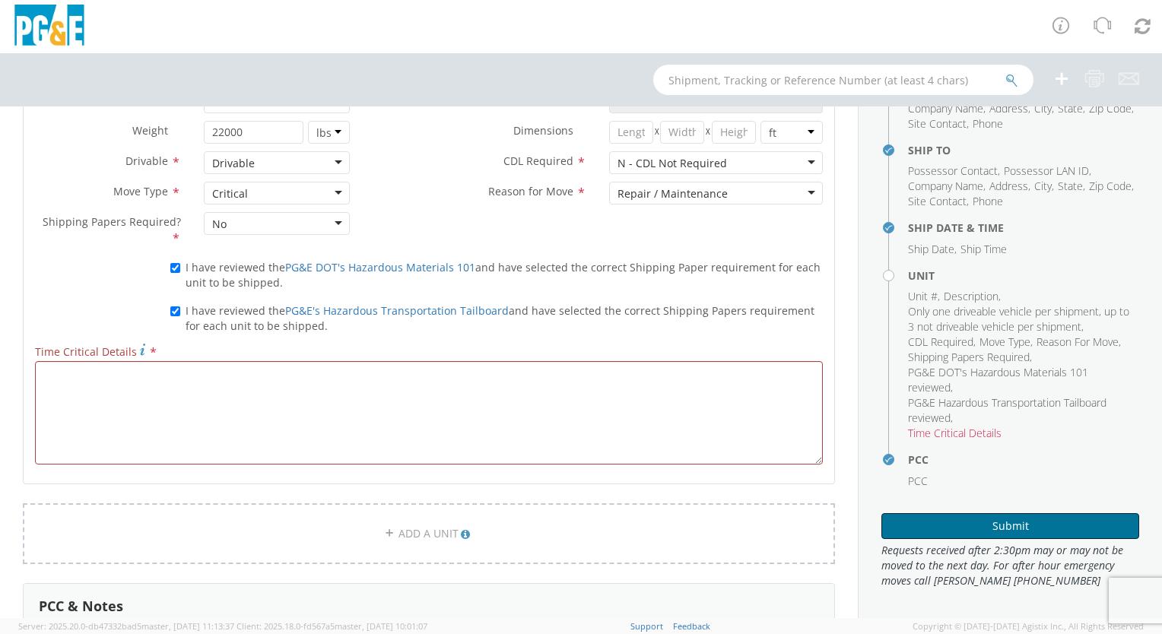
scroll to position [873, 0]
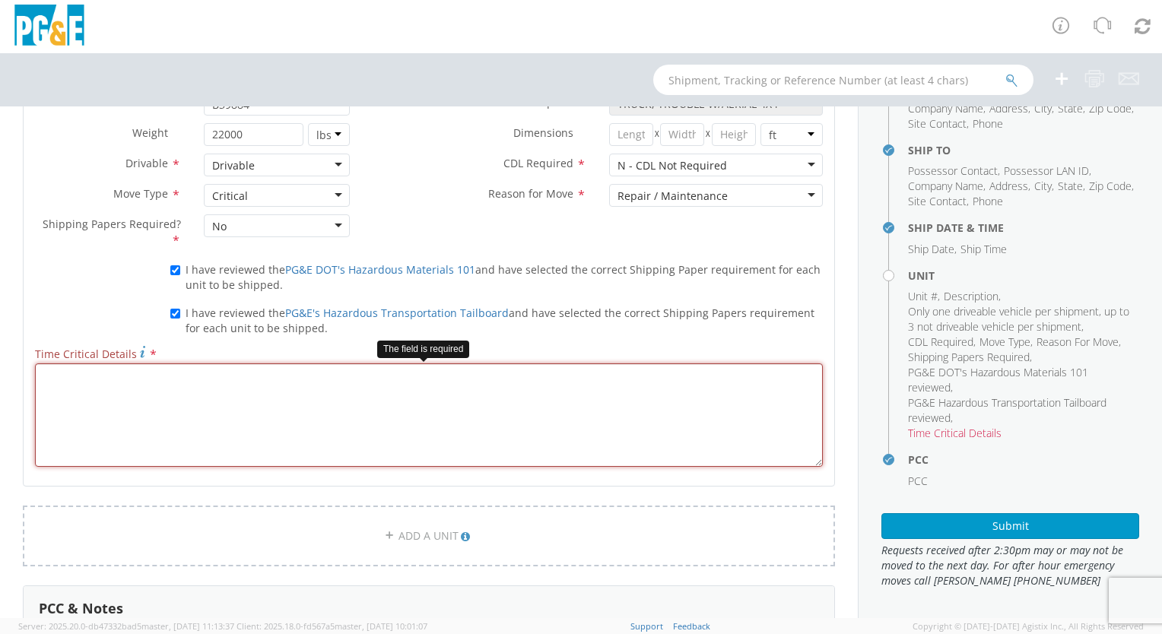
drag, startPoint x: 281, startPoint y: 424, endPoint x: 370, endPoint y: 439, distance: 89.5
click at [292, 423] on textarea "Time Critical Details *" at bounding box center [429, 415] width 788 height 103
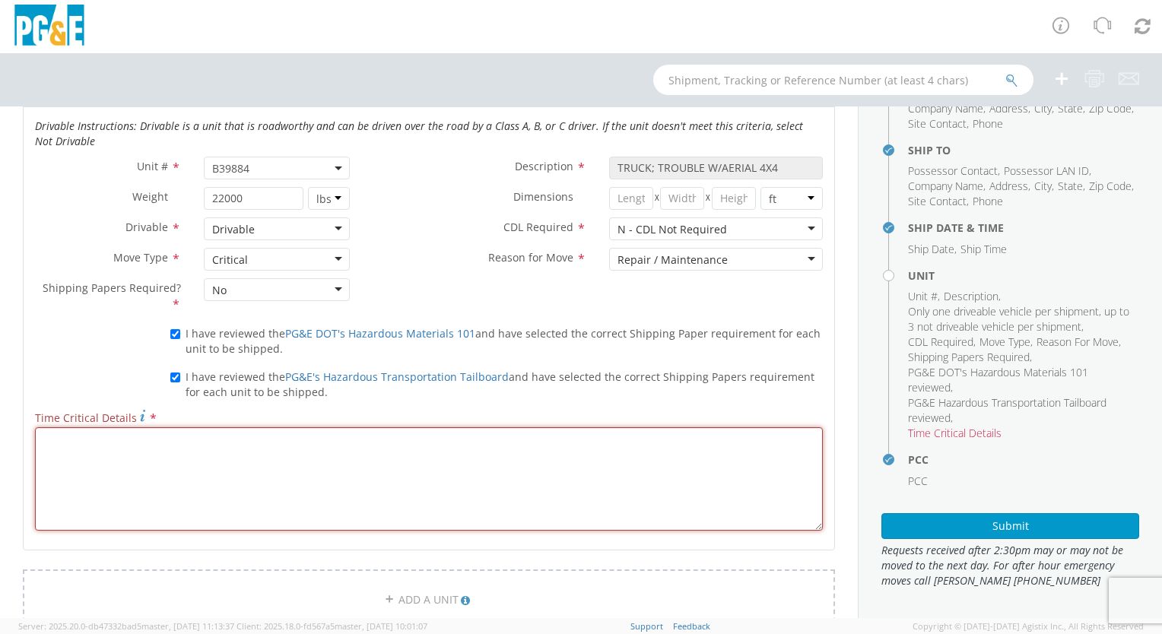
scroll to position [721, 0]
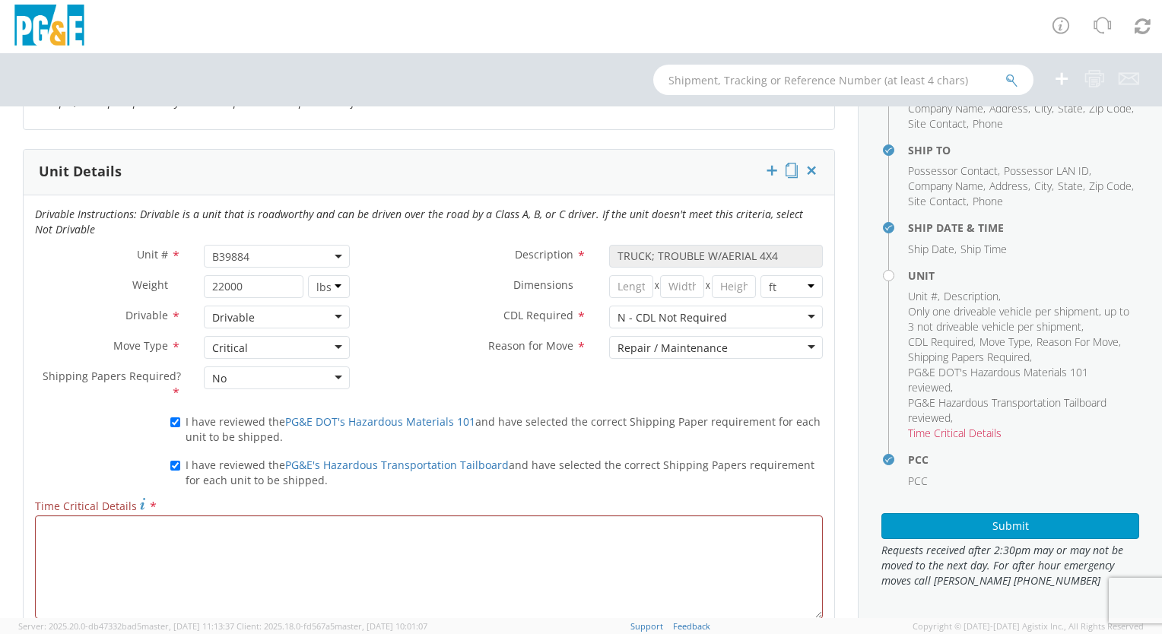
click at [331, 347] on div "Critical" at bounding box center [277, 347] width 146 height 23
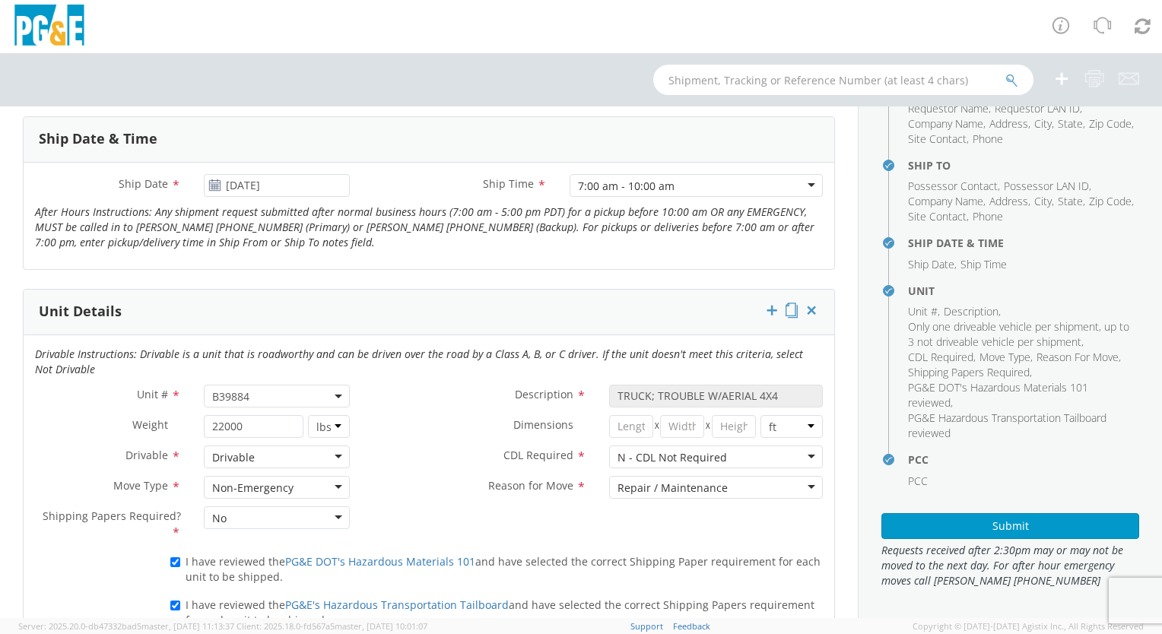
scroll to position [608, 0]
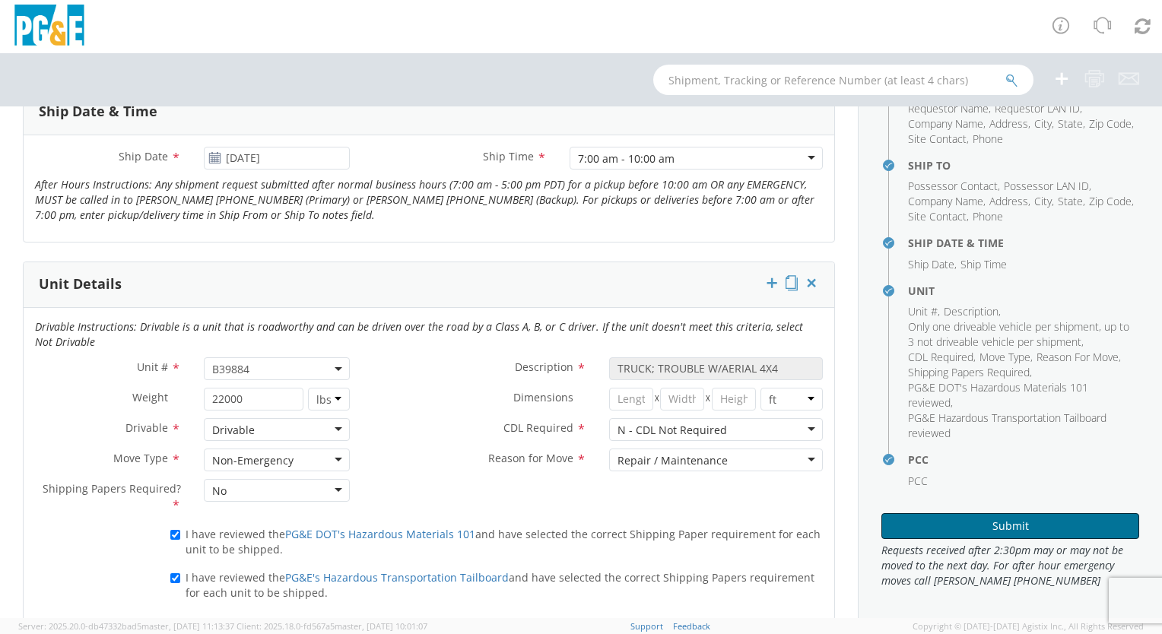
click at [1010, 523] on button "Submit" at bounding box center [1011, 526] width 258 height 26
